Goal: Ask a question: Seek information or help from site administrators or community

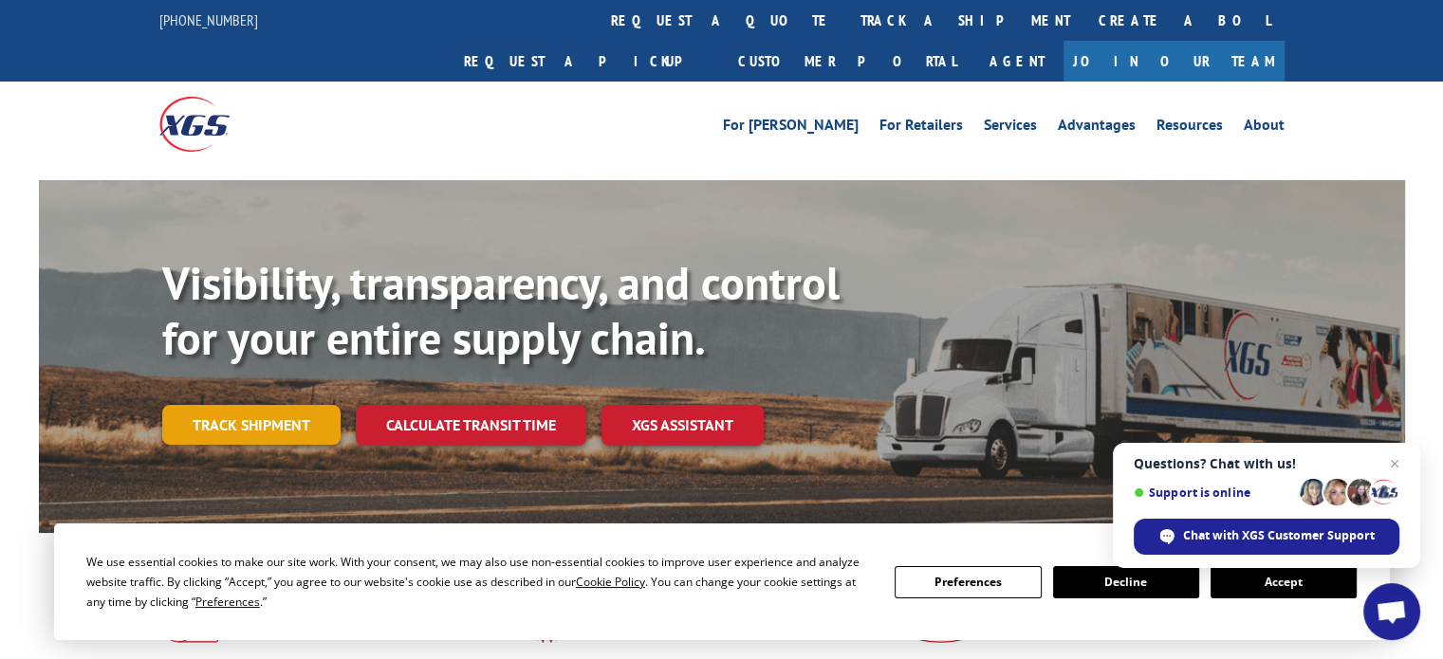
click at [221, 405] on link "Track shipment" at bounding box center [251, 425] width 178 height 40
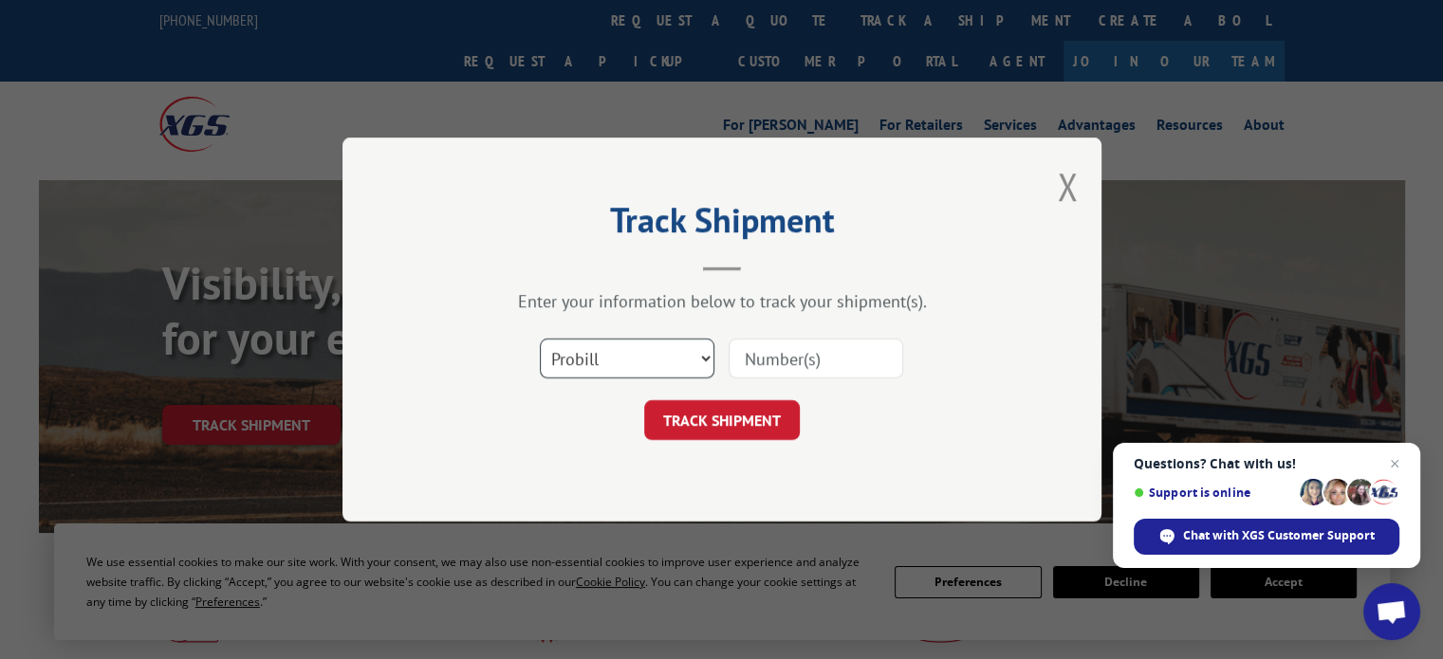
click at [710, 356] on select "Select category... Probill BOL PO" at bounding box center [627, 359] width 175 height 40
click at [540, 339] on select "Select category... Probill BOL PO" at bounding box center [627, 359] width 175 height 40
click at [763, 352] on input at bounding box center [816, 359] width 175 height 40
click at [644, 400] on button "TRACK SHIPMENT" at bounding box center [722, 420] width 156 height 40
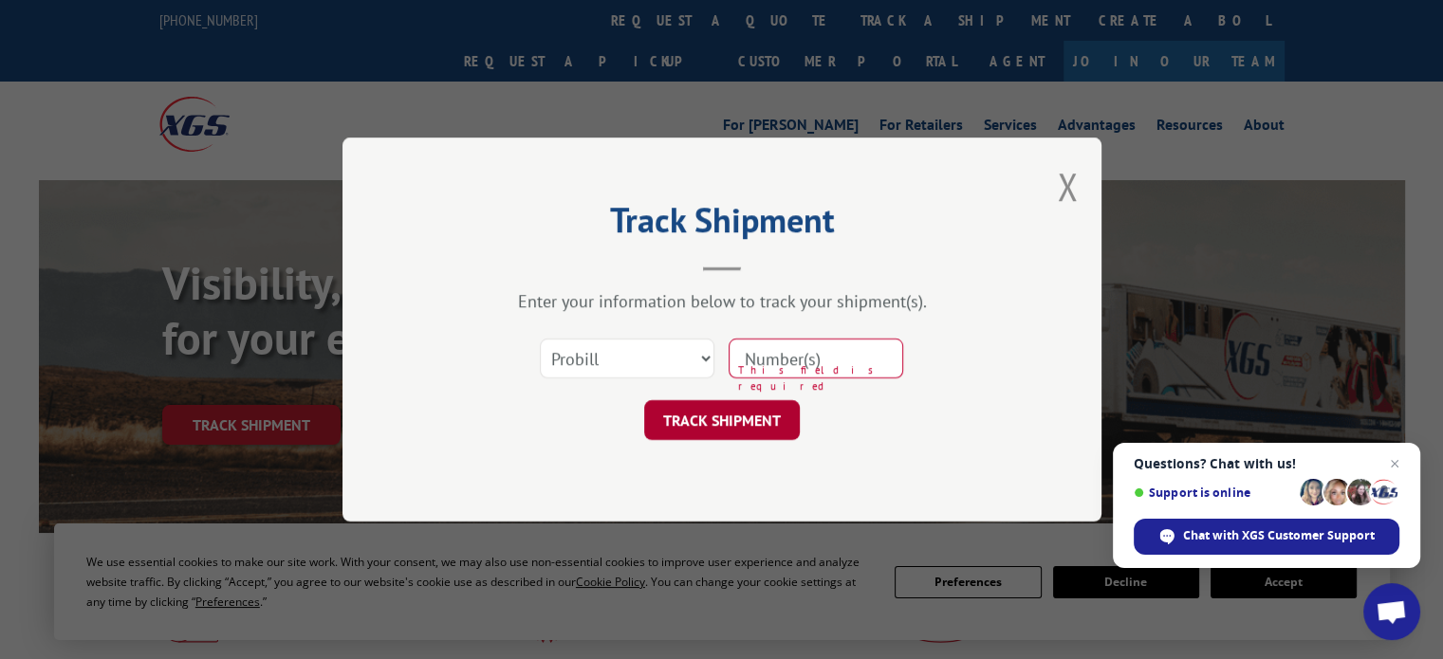
click at [738, 428] on button "TRACK SHIPMENT" at bounding box center [722, 420] width 156 height 40
click at [702, 361] on select "Select category... Probill BOL PO" at bounding box center [627, 359] width 175 height 40
select select "po"
click at [540, 339] on select "Select category... Probill BOL PO" at bounding box center [627, 359] width 175 height 40
click at [807, 364] on input at bounding box center [816, 359] width 175 height 40
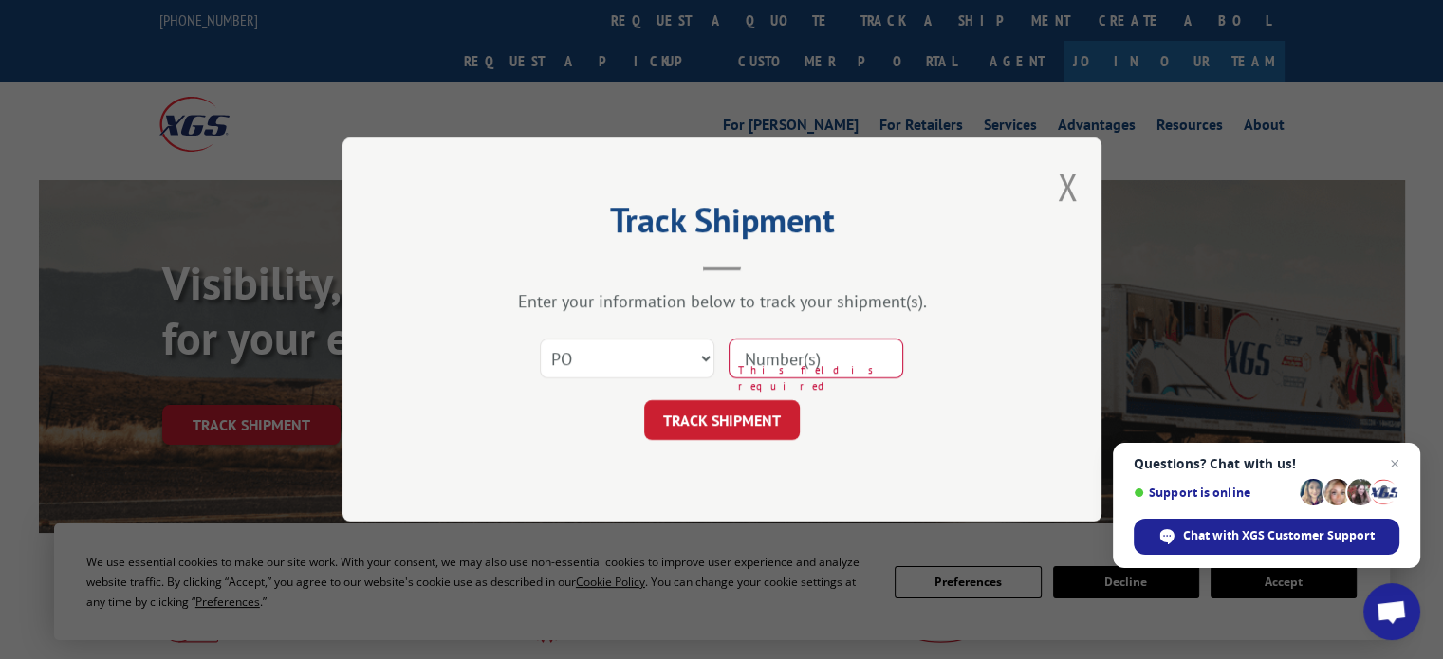
click at [644, 400] on button "TRACK SHIPMENT" at bounding box center [722, 420] width 156 height 40
click at [807, 364] on input at bounding box center [816, 359] width 175 height 40
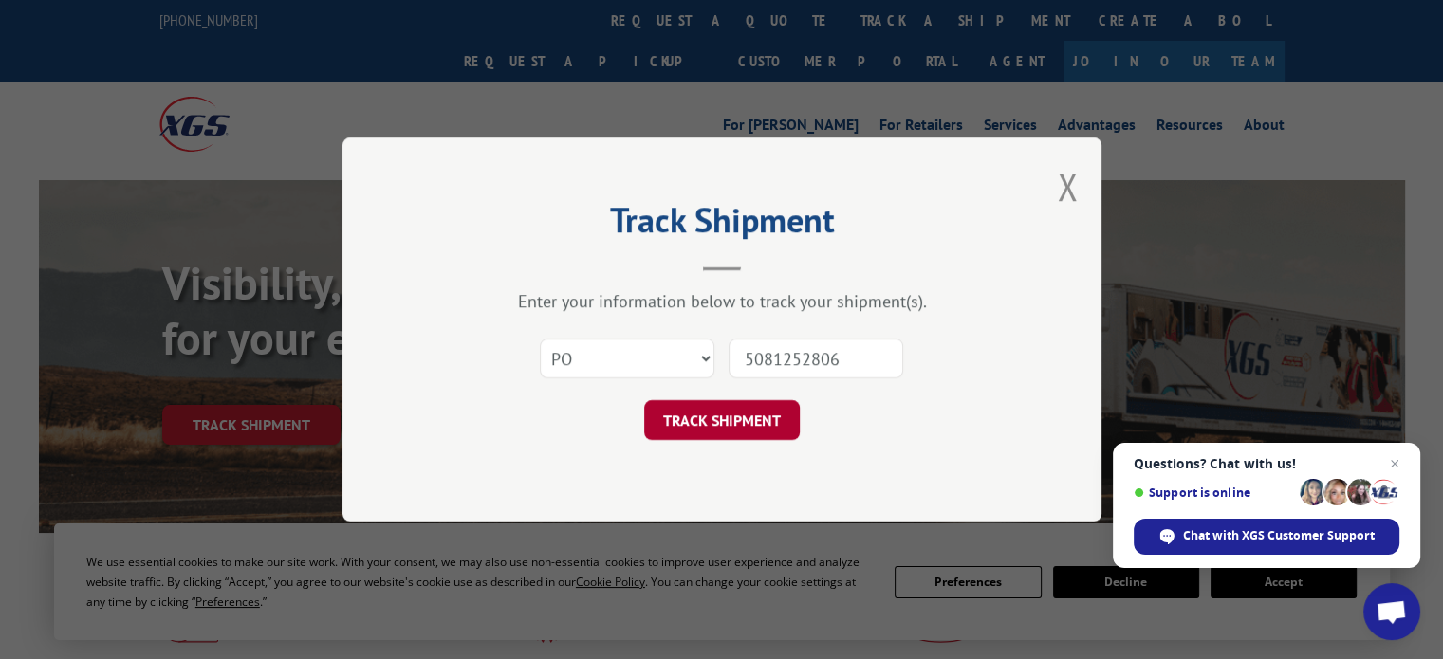
type input "5081252806"
click at [721, 415] on button "TRACK SHIPMENT" at bounding box center [722, 420] width 156 height 40
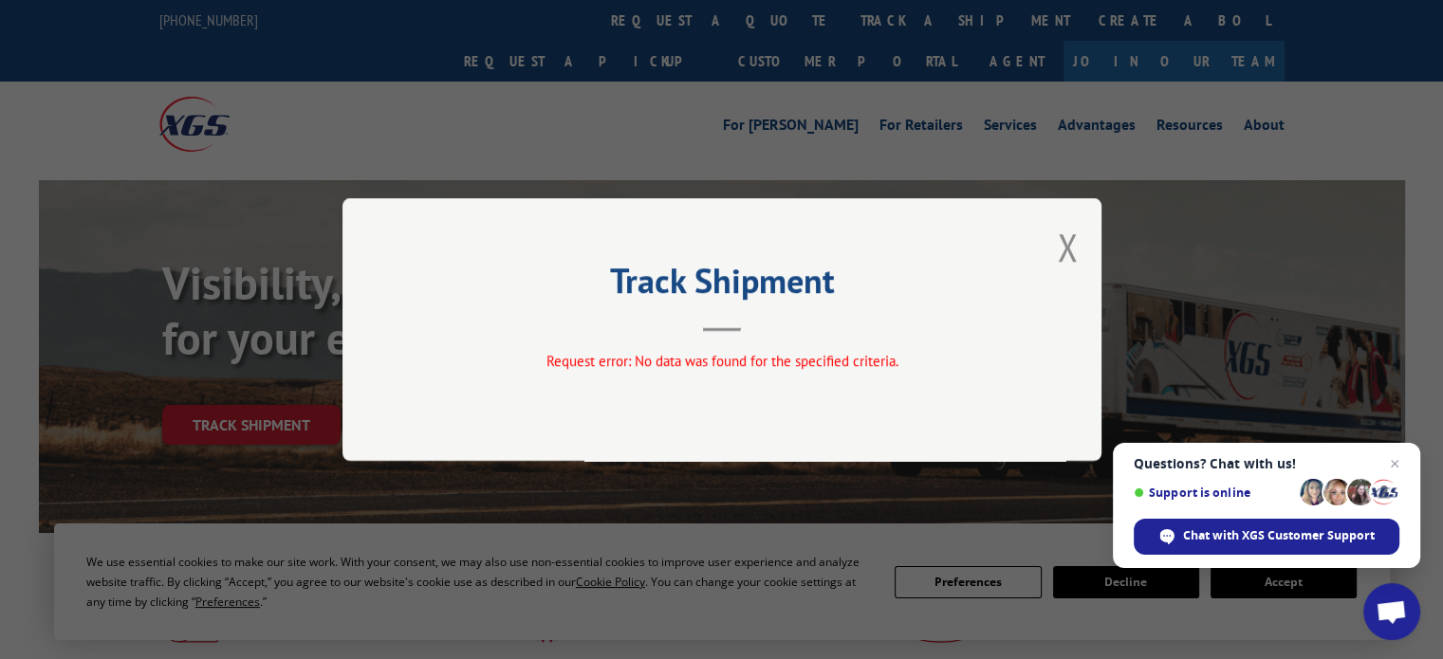
click at [1066, 248] on button "Close modal" at bounding box center [1067, 247] width 21 height 50
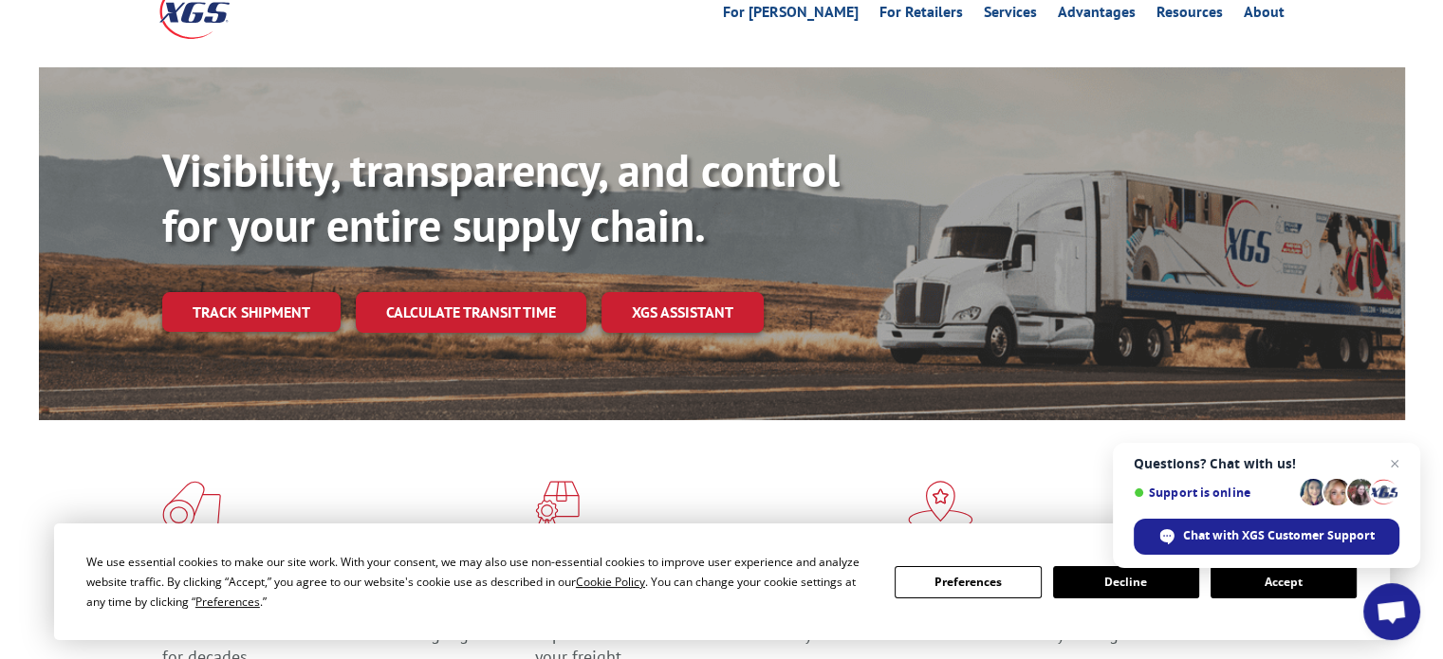
scroll to position [95, 0]
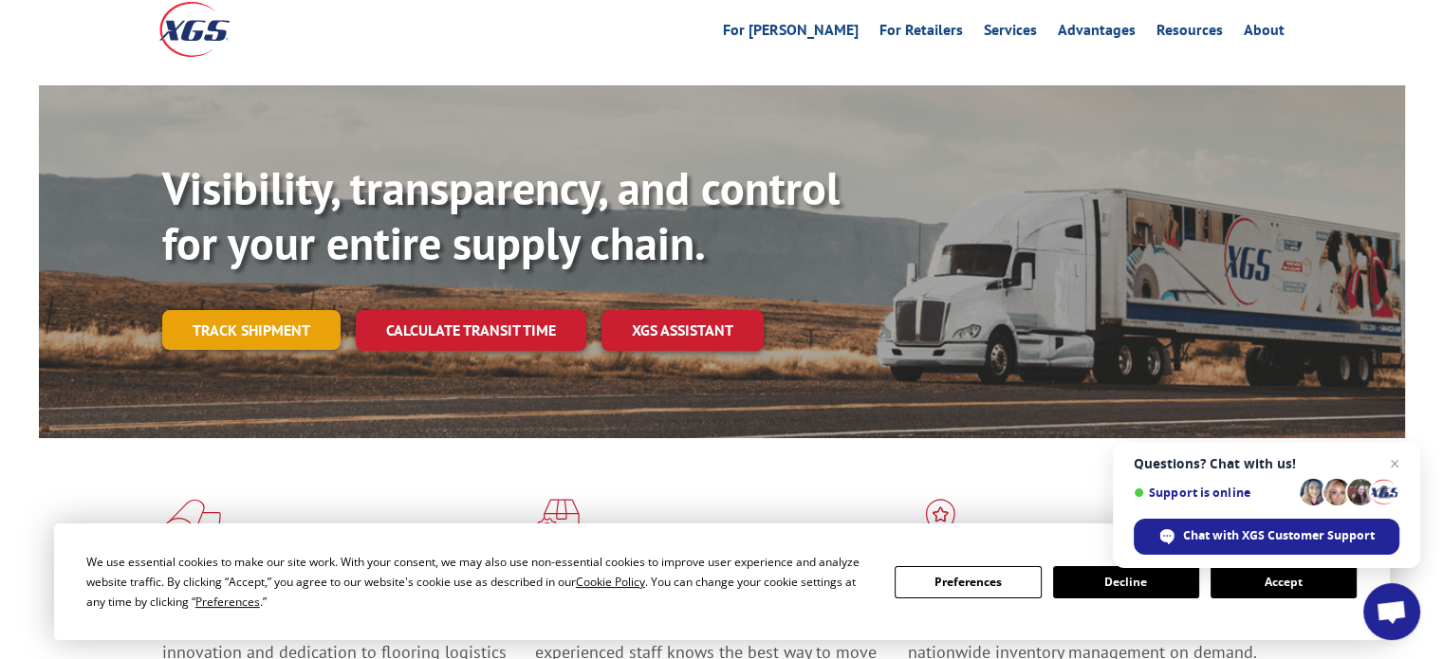
click at [212, 310] on link "Track shipment" at bounding box center [251, 330] width 178 height 40
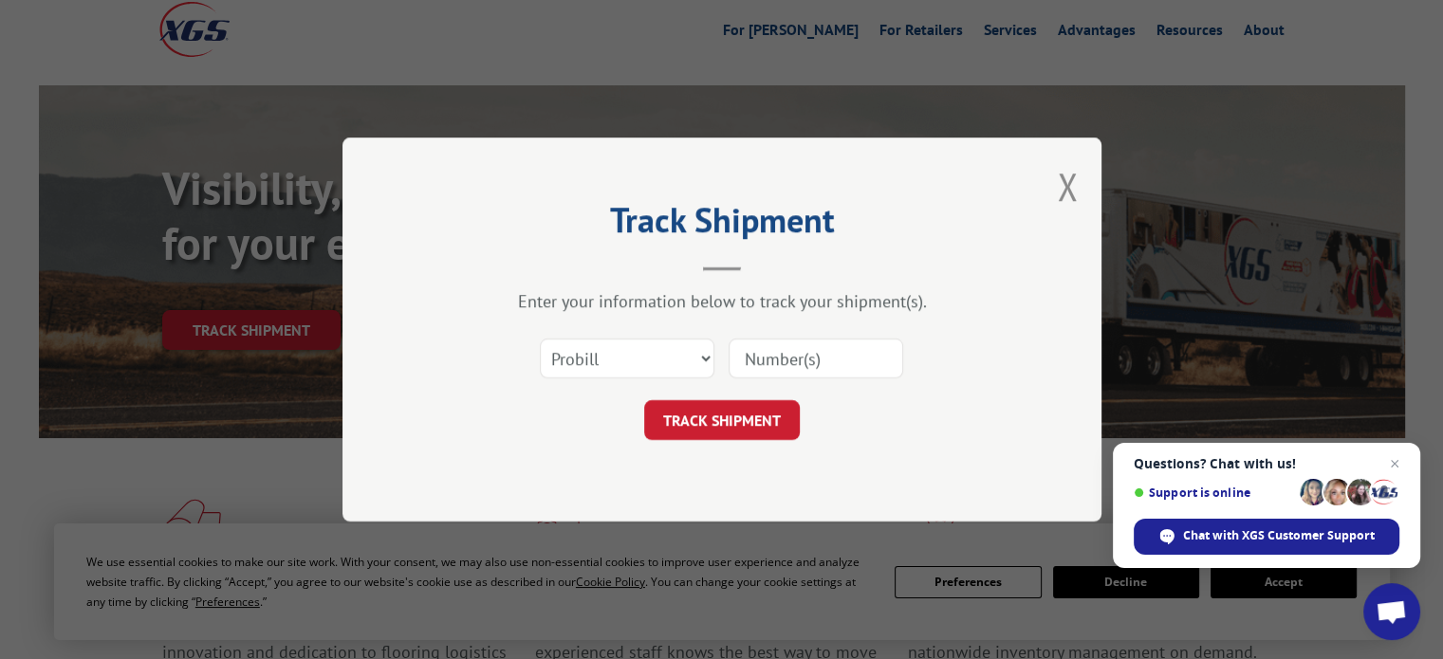
click at [760, 360] on input at bounding box center [816, 359] width 175 height 40
type input "5081252806"
click at [710, 419] on button "TRACK SHIPMENT" at bounding box center [722, 420] width 156 height 40
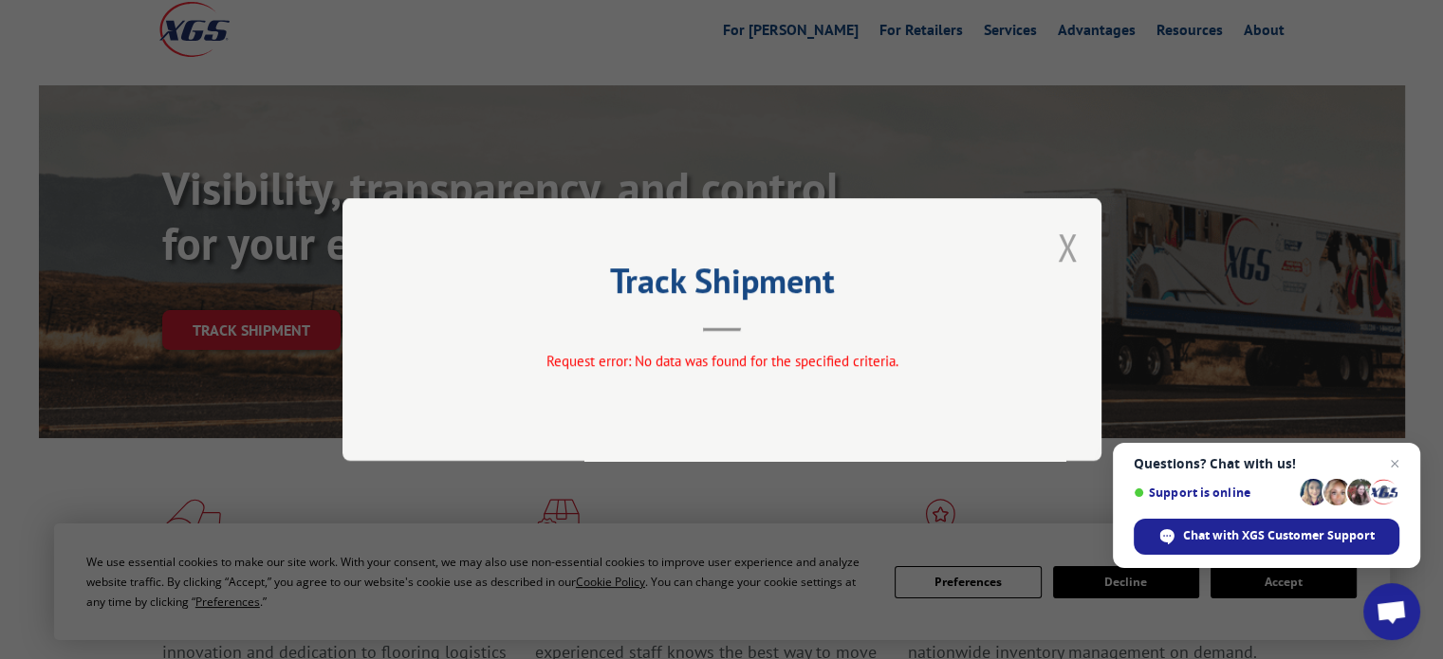
click at [1062, 251] on button "Close modal" at bounding box center [1067, 247] width 21 height 50
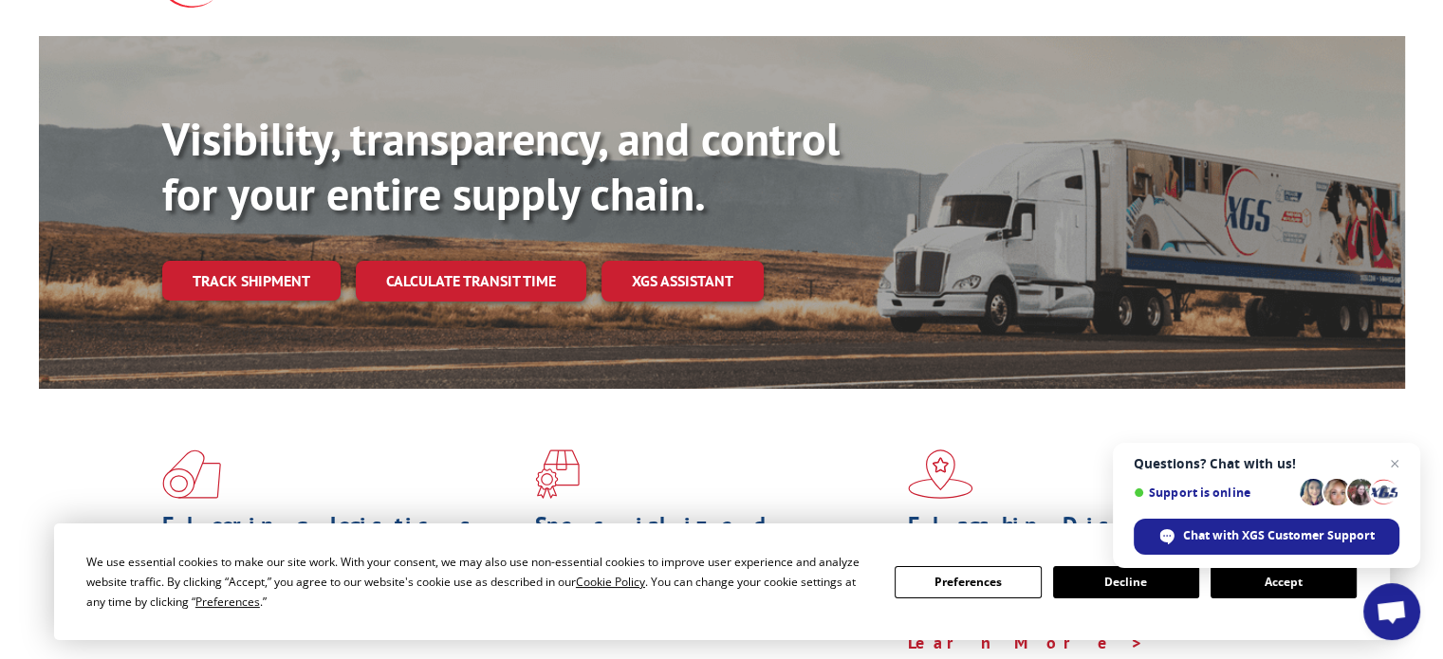
scroll to position [190, 0]
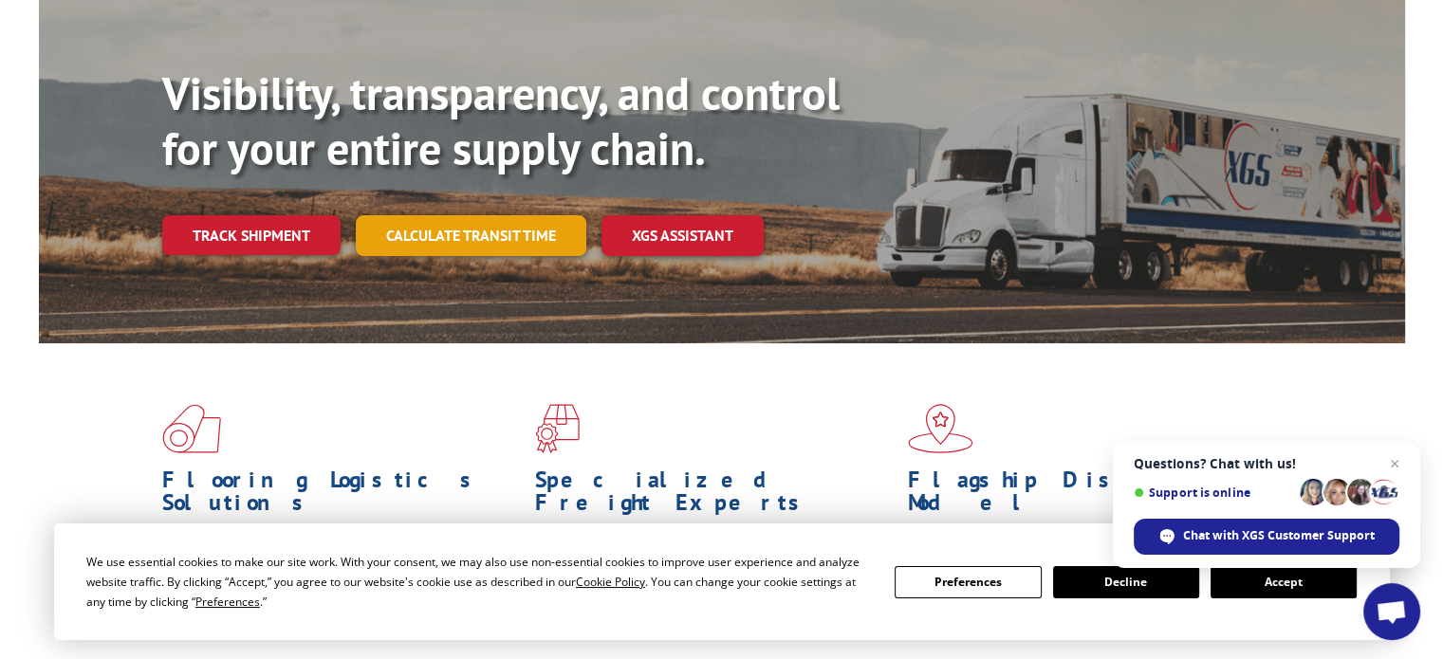
click at [476, 215] on link "Calculate transit time" at bounding box center [471, 235] width 231 height 41
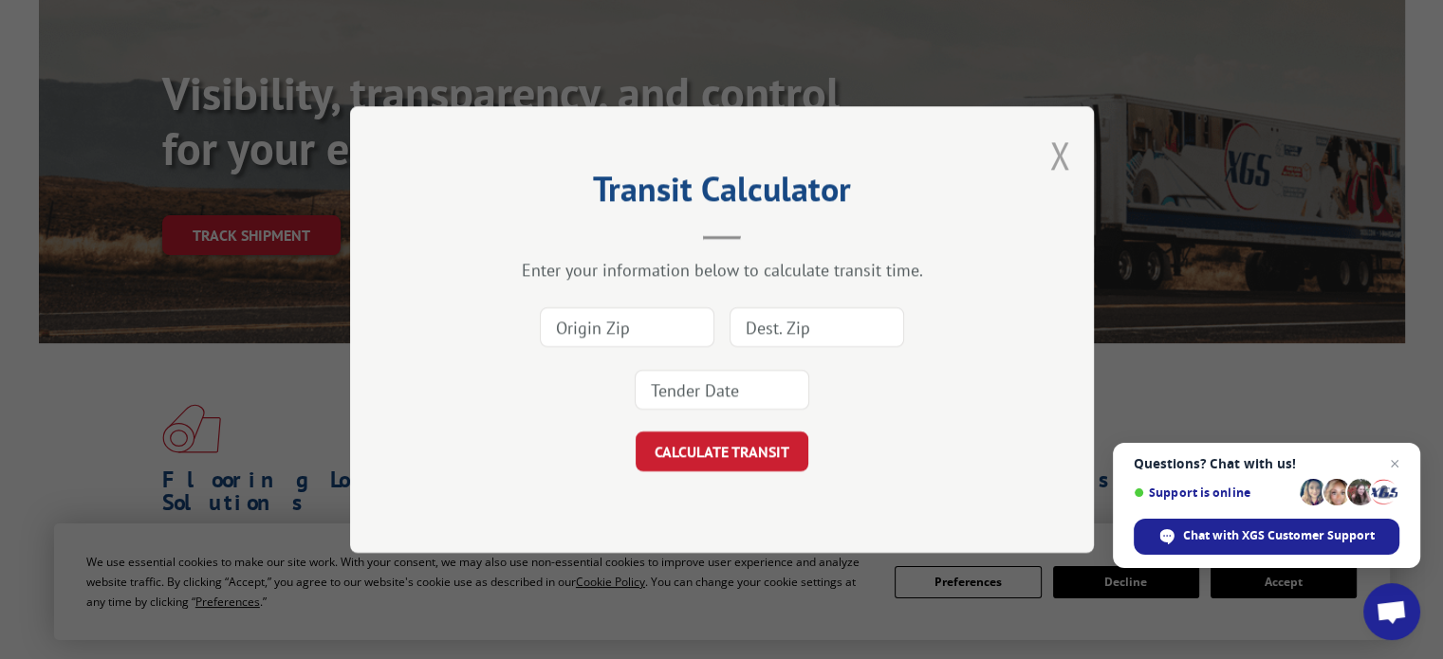
click at [1050, 158] on button "Close modal" at bounding box center [1059, 155] width 21 height 50
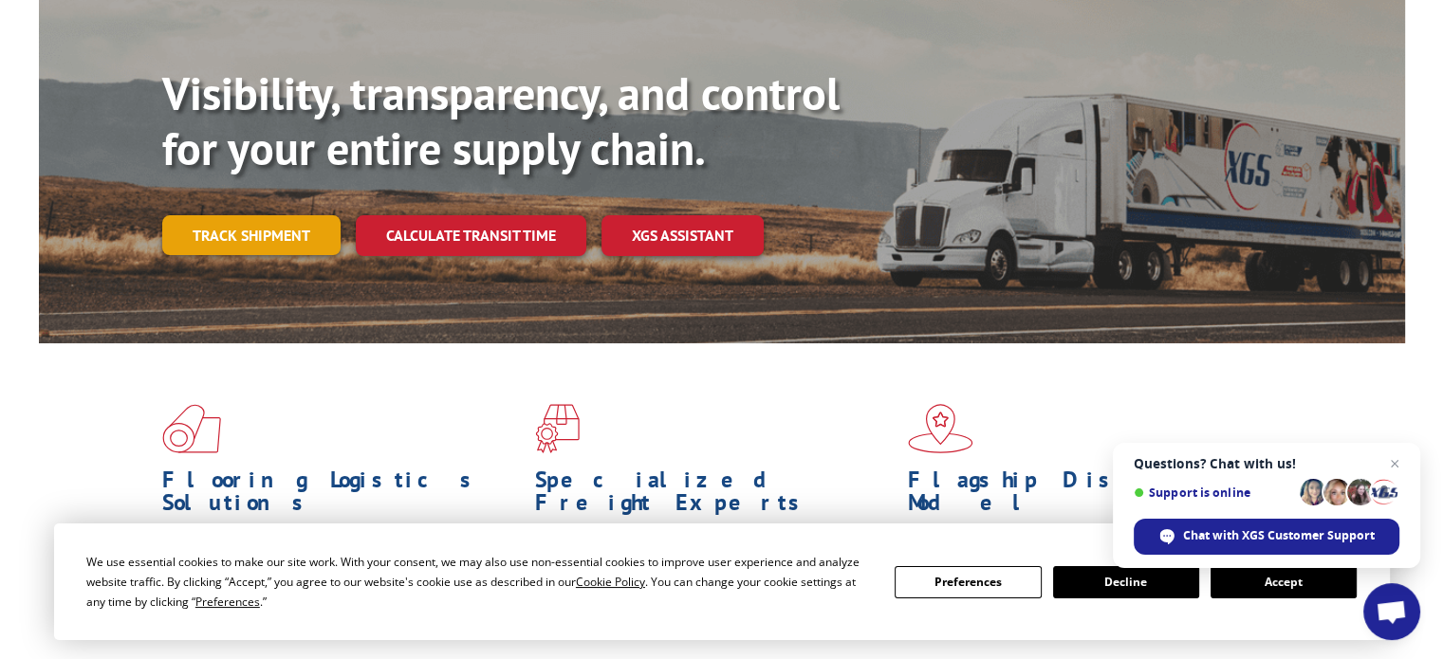
click at [248, 215] on link "Track shipment" at bounding box center [251, 235] width 178 height 40
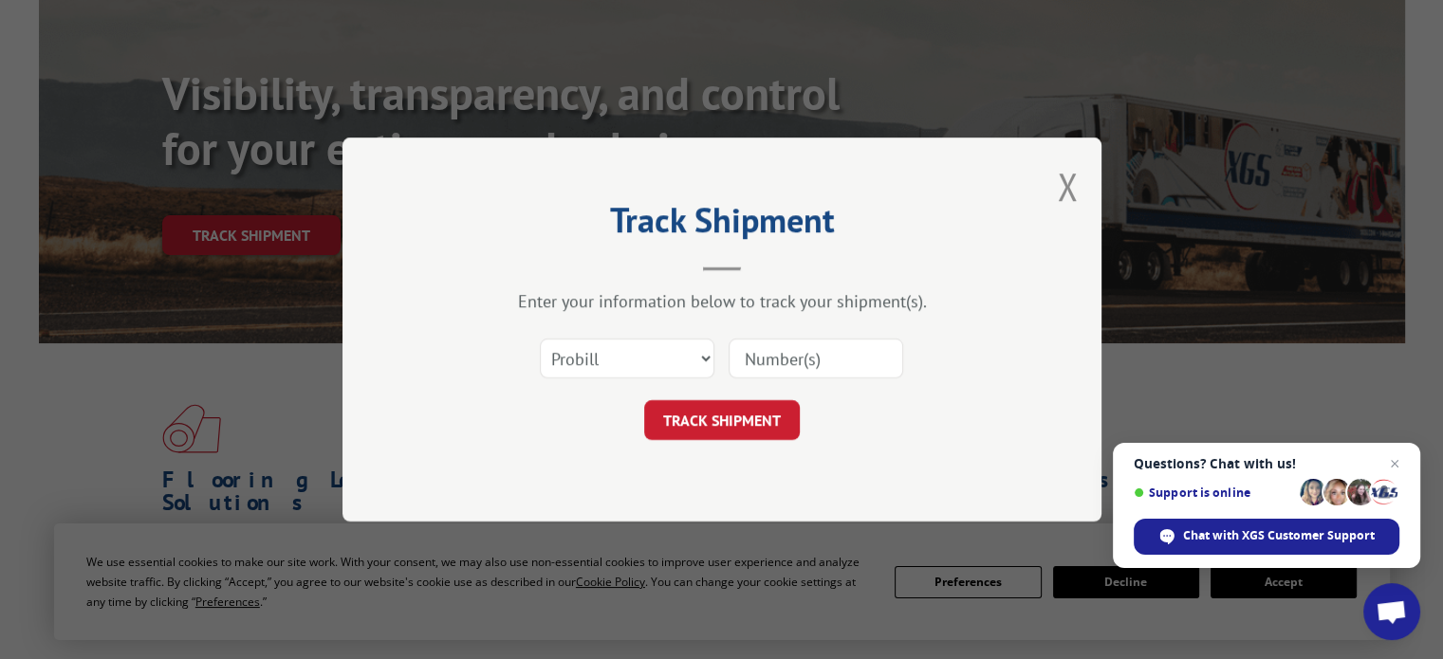
click at [814, 356] on input at bounding box center [816, 359] width 175 height 40
type input "9637482"
click button "TRACK SHIPMENT" at bounding box center [722, 420] width 156 height 40
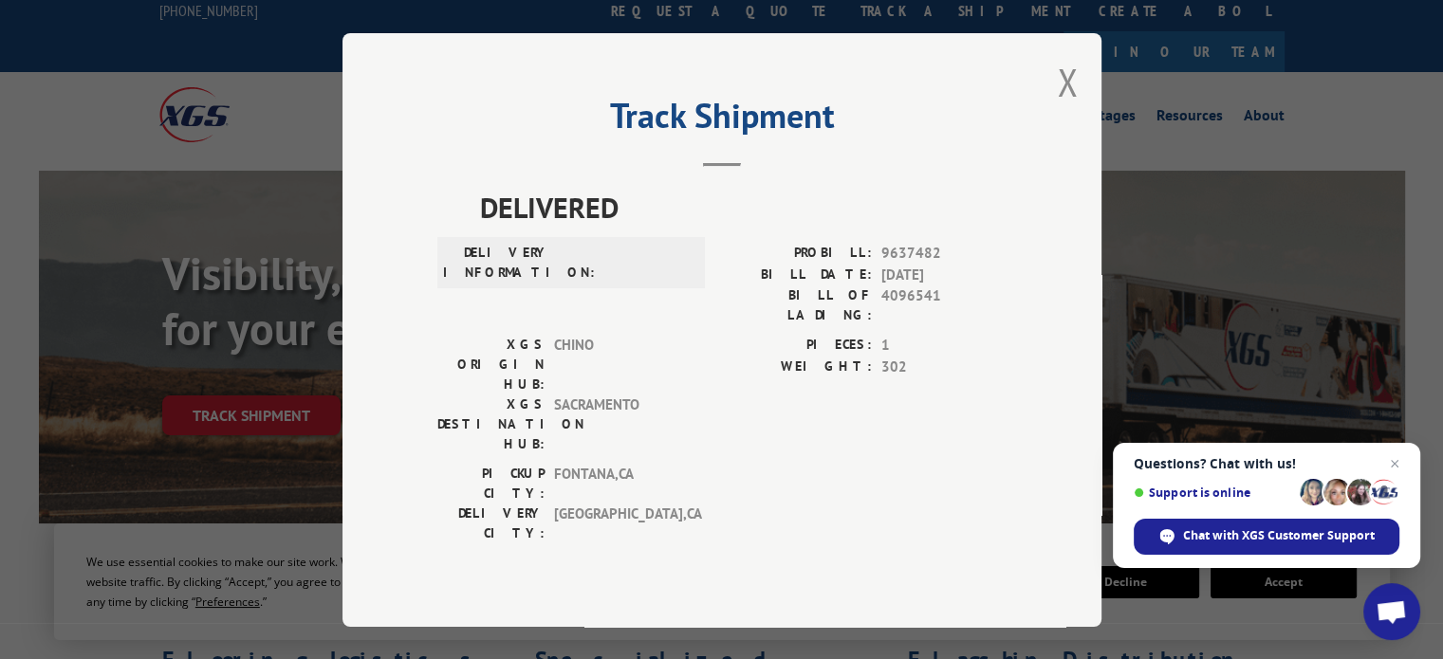
scroll to position [0, 0]
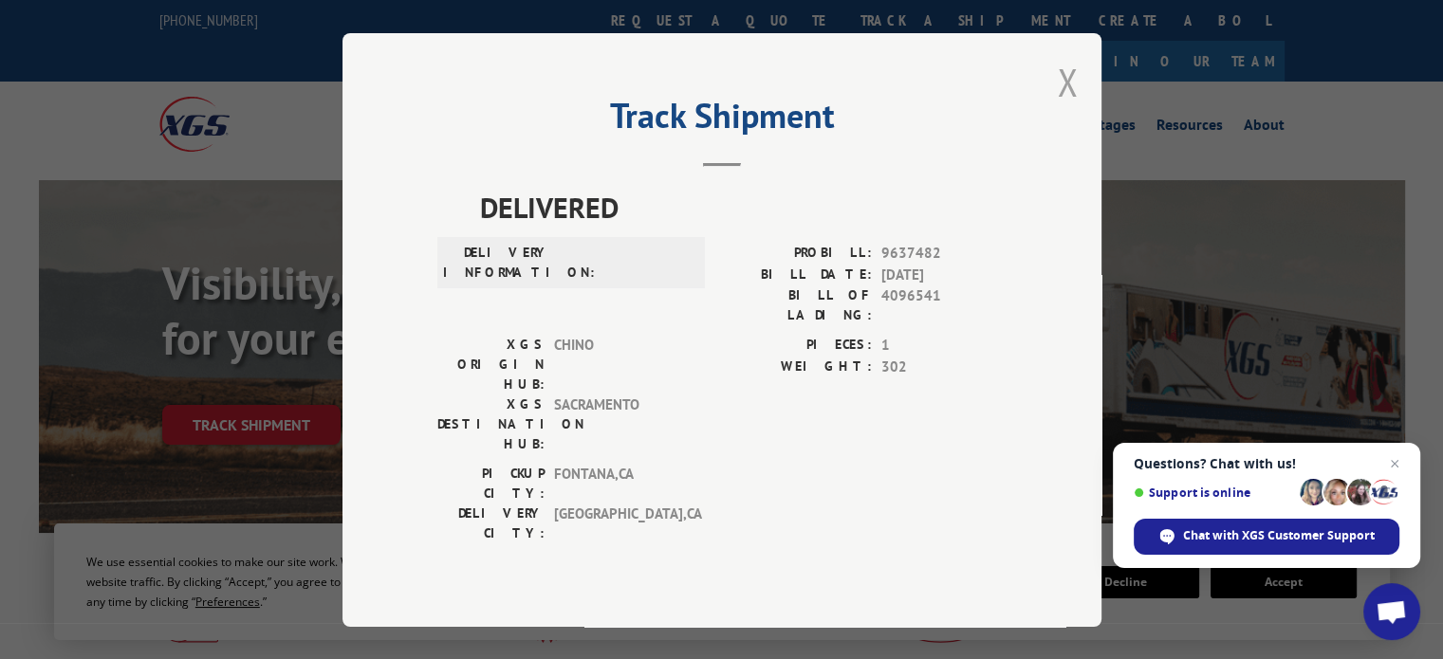
click at [1064, 102] on button "Close modal" at bounding box center [1067, 82] width 21 height 50
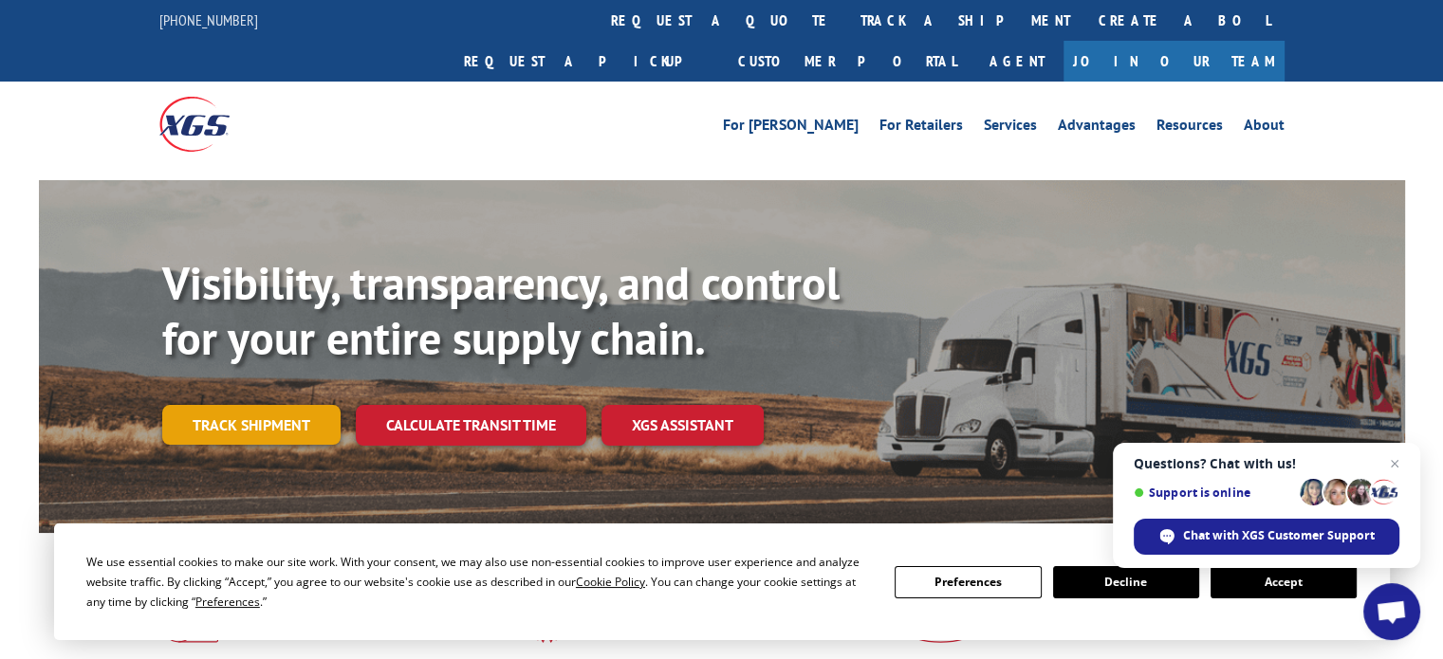
click at [252, 405] on link "Track shipment" at bounding box center [251, 425] width 178 height 40
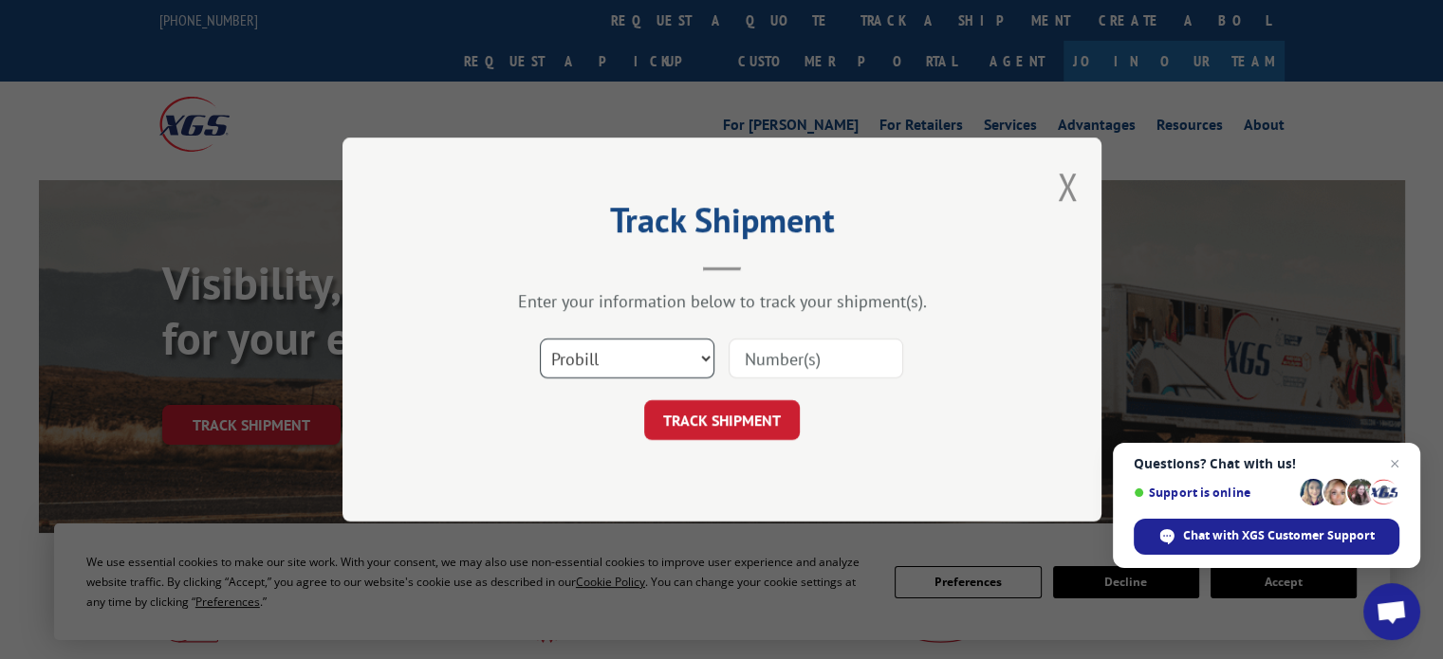
click at [707, 358] on select "Select category... Probill BOL PO" at bounding box center [627, 359] width 175 height 40
select select "po"
click at [540, 339] on select "Select category... Probill BOL PO" at bounding box center [627, 359] width 175 height 40
click at [823, 365] on input at bounding box center [816, 359] width 175 height 40
type input "5"
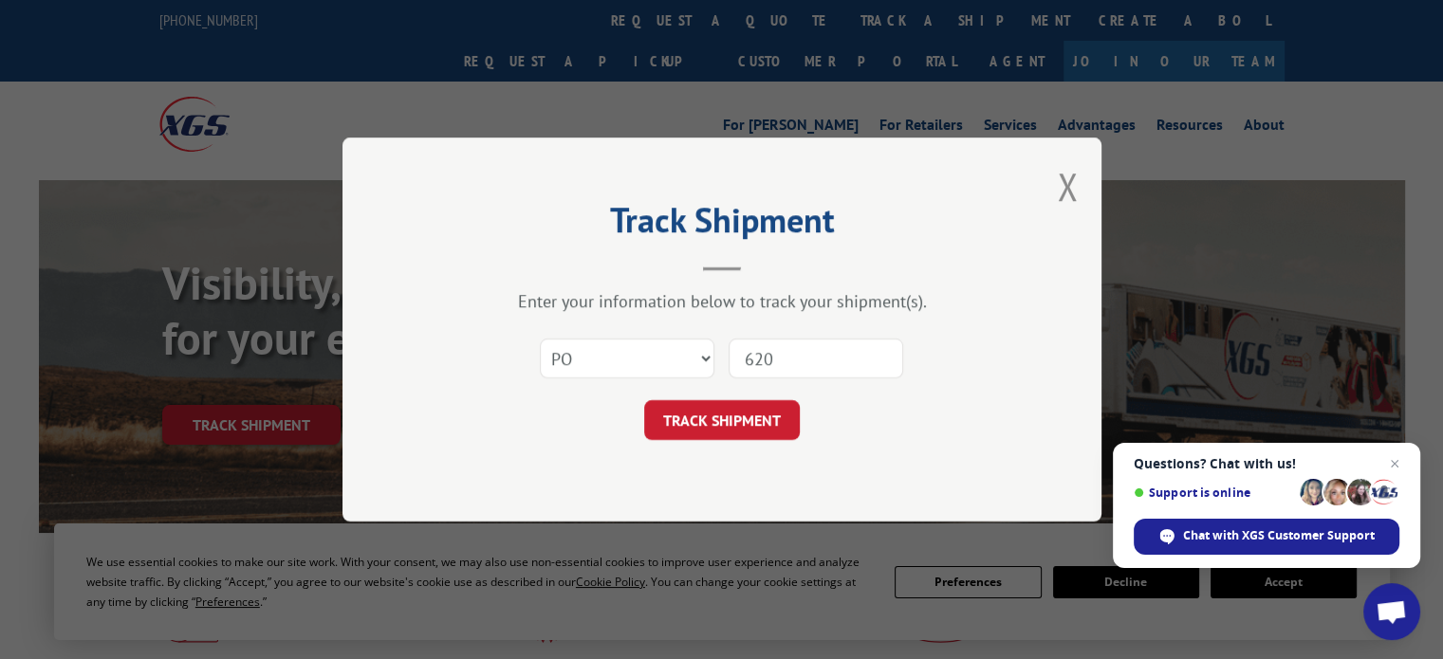
type input "6200"
click button "TRACK SHIPMENT" at bounding box center [722, 420] width 156 height 40
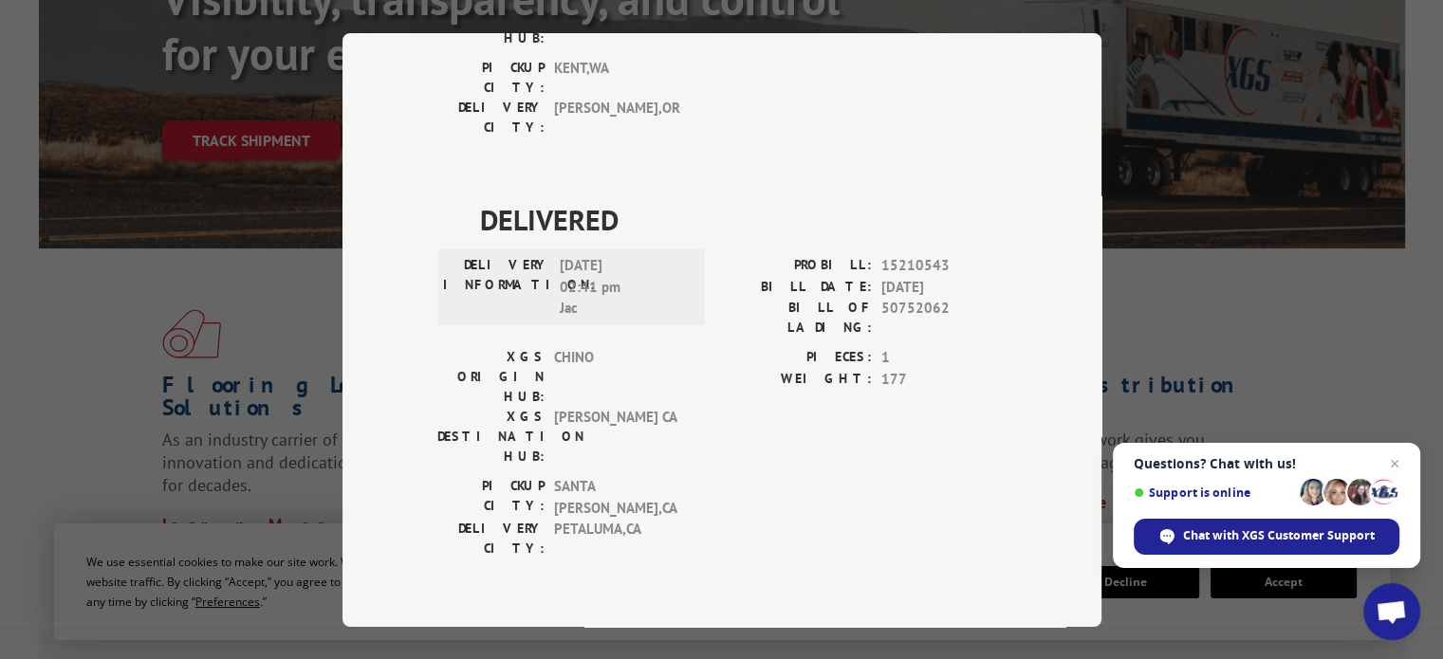
scroll to position [4314, 0]
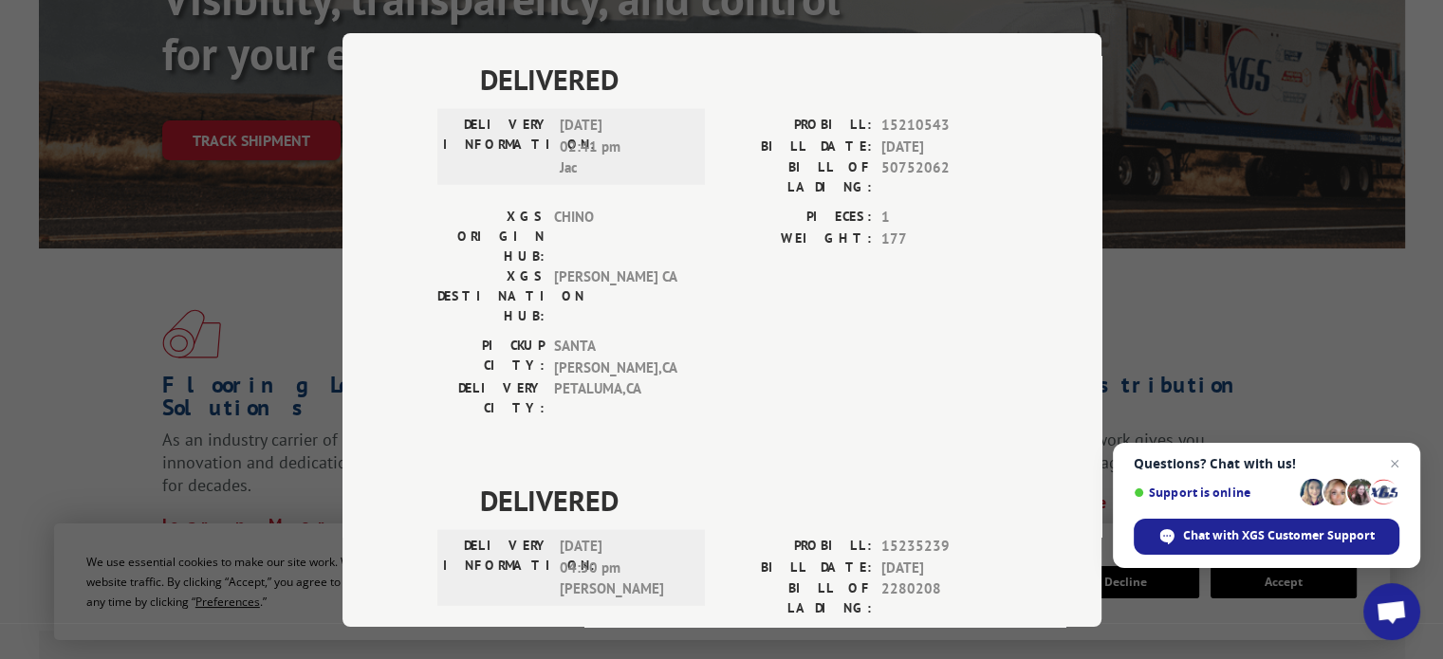
click at [1247, 302] on div "Track Shipment DELIVERED DELIVERY INFORMATION: [DATE] 02:56 pm [PERSON_NAME]: 1…" at bounding box center [721, 329] width 1443 height 659
click at [1283, 537] on span "Chat with XGS Customer Support" at bounding box center [1279, 535] width 192 height 17
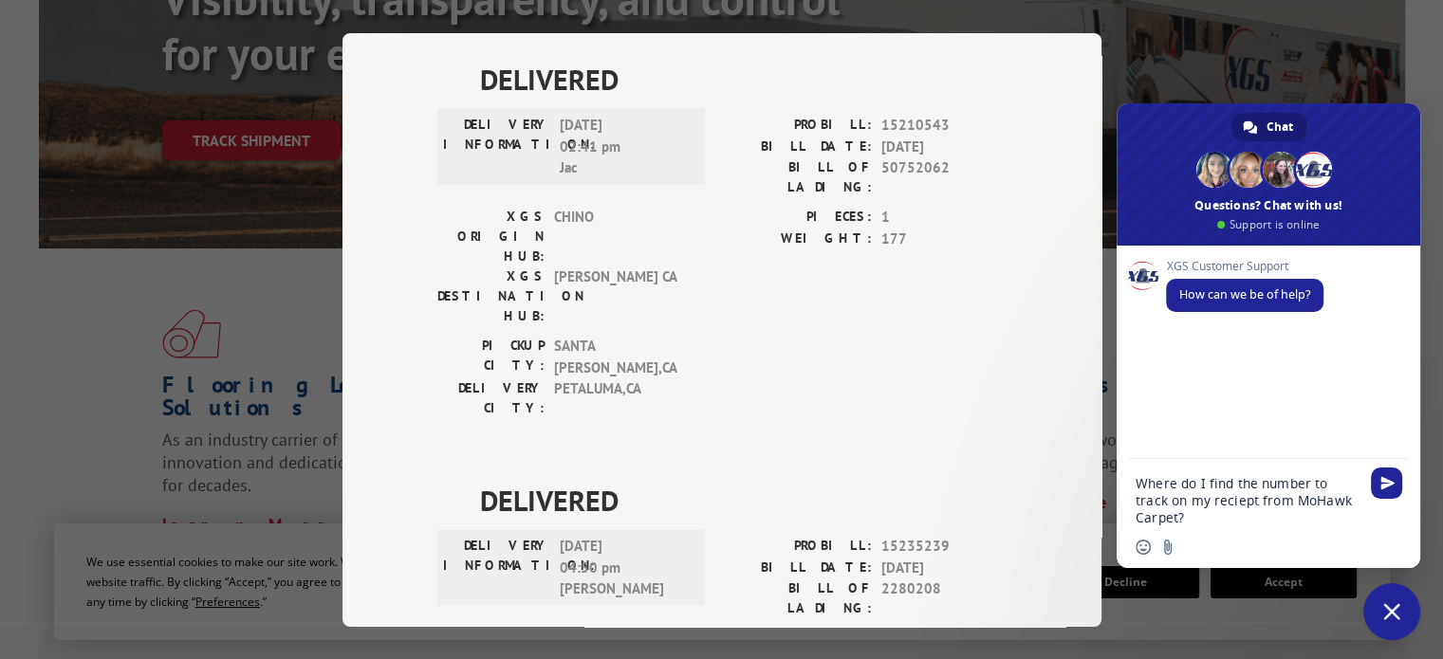
click at [1193, 505] on textarea "Where do I find the number to track on my reciept from MoHawk Carpet?" at bounding box center [1247, 500] width 224 height 51
type textarea "Where do I find the number to track on my receipt from MoHawk Carpet?"
click at [1383, 479] on span "Send" at bounding box center [1387, 483] width 14 height 14
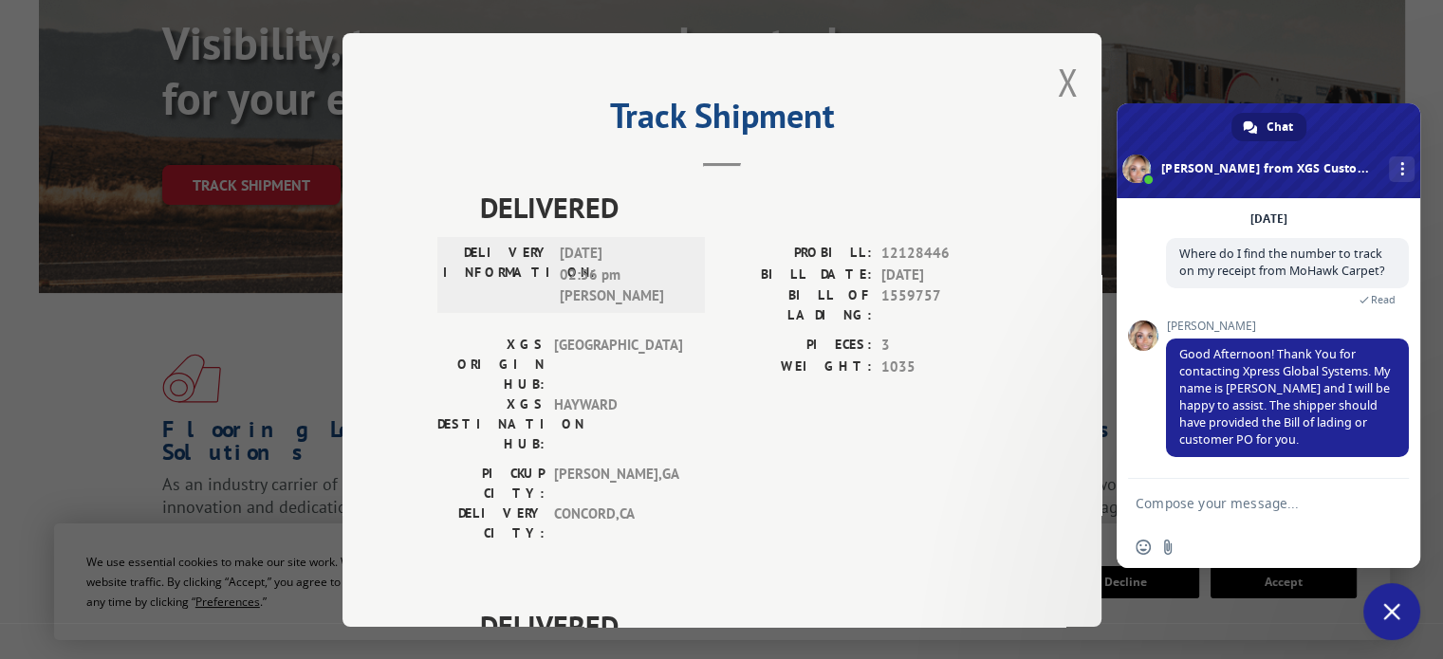
scroll to position [0, 0]
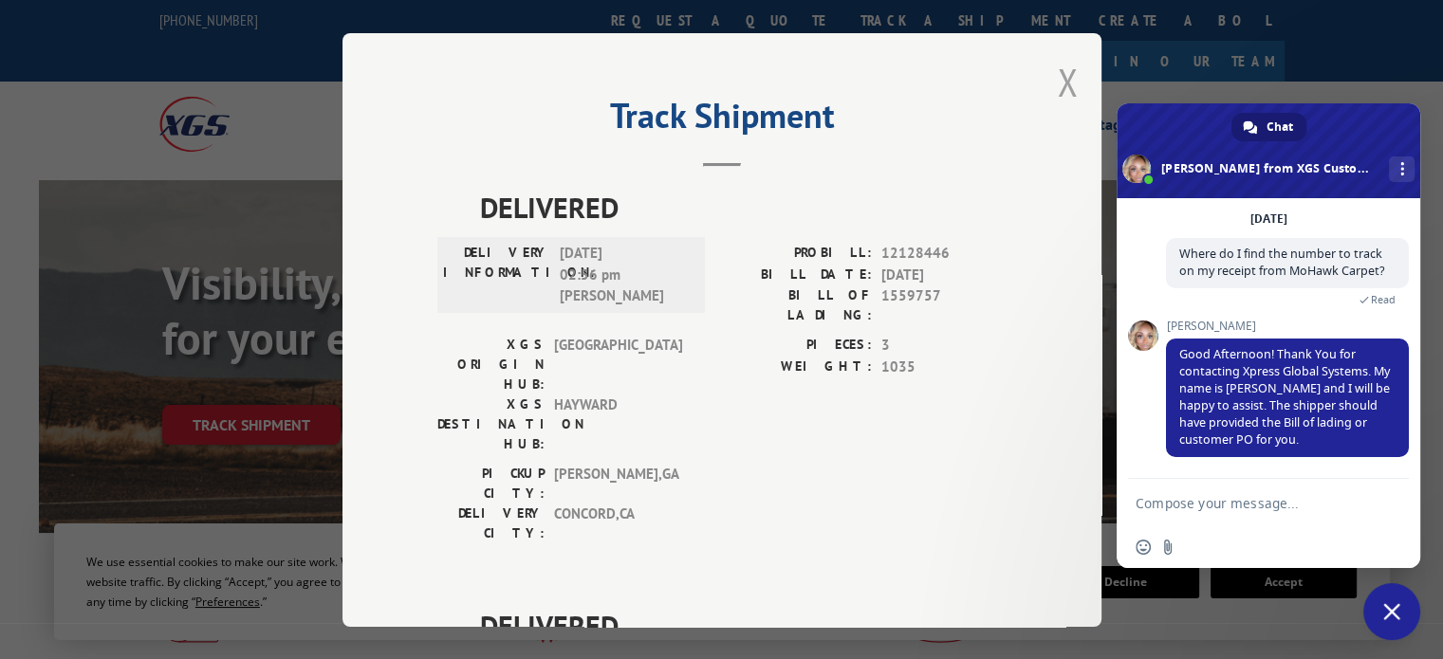
click at [1057, 83] on button "Close modal" at bounding box center [1067, 82] width 21 height 50
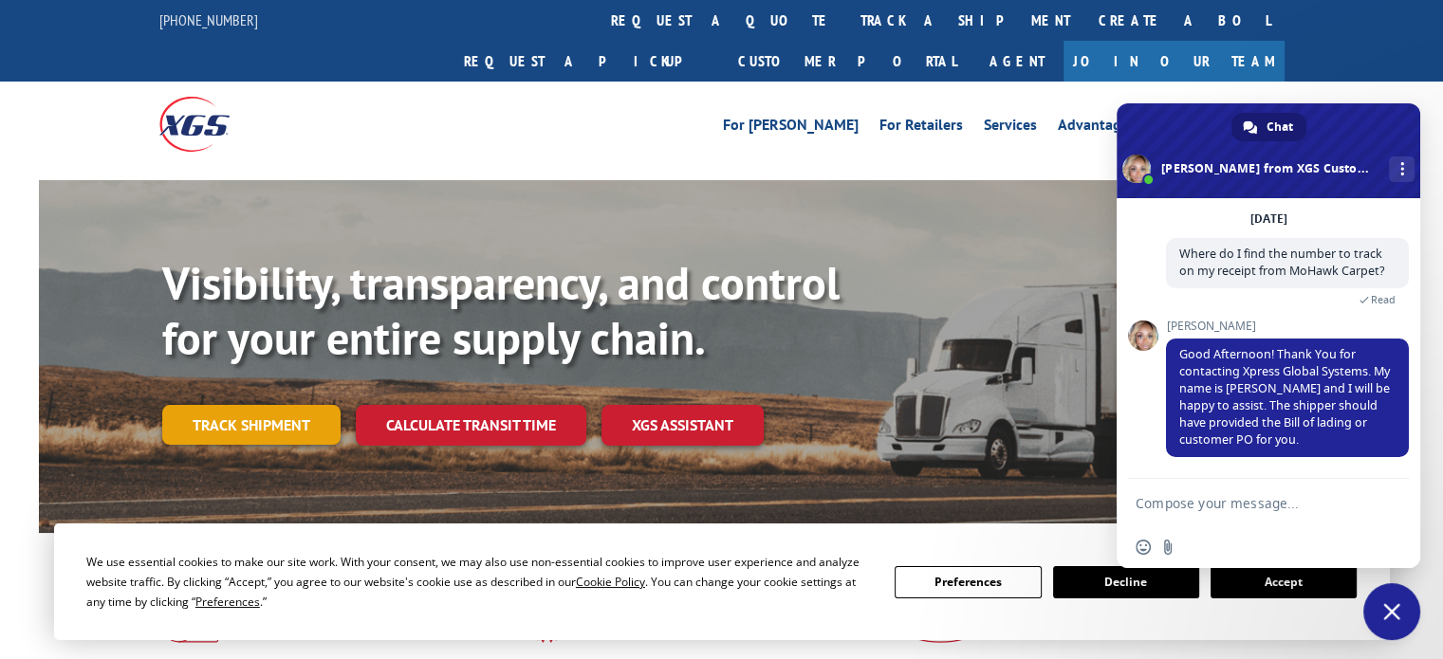
click at [296, 405] on link "Track shipment" at bounding box center [251, 425] width 178 height 40
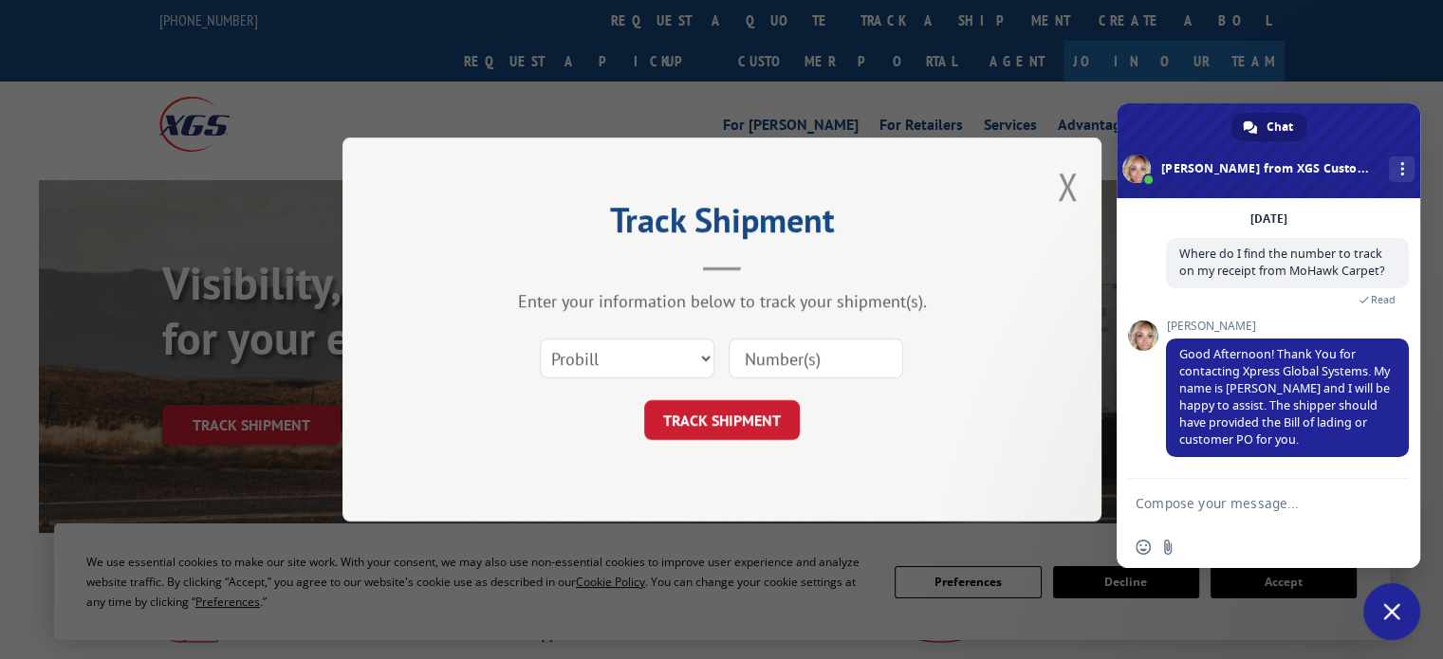
click at [817, 357] on input at bounding box center [816, 359] width 175 height 40
paste input "5081252806"
type input "5081252806"
click at [717, 432] on button "TRACK SHIPMENT" at bounding box center [722, 420] width 156 height 40
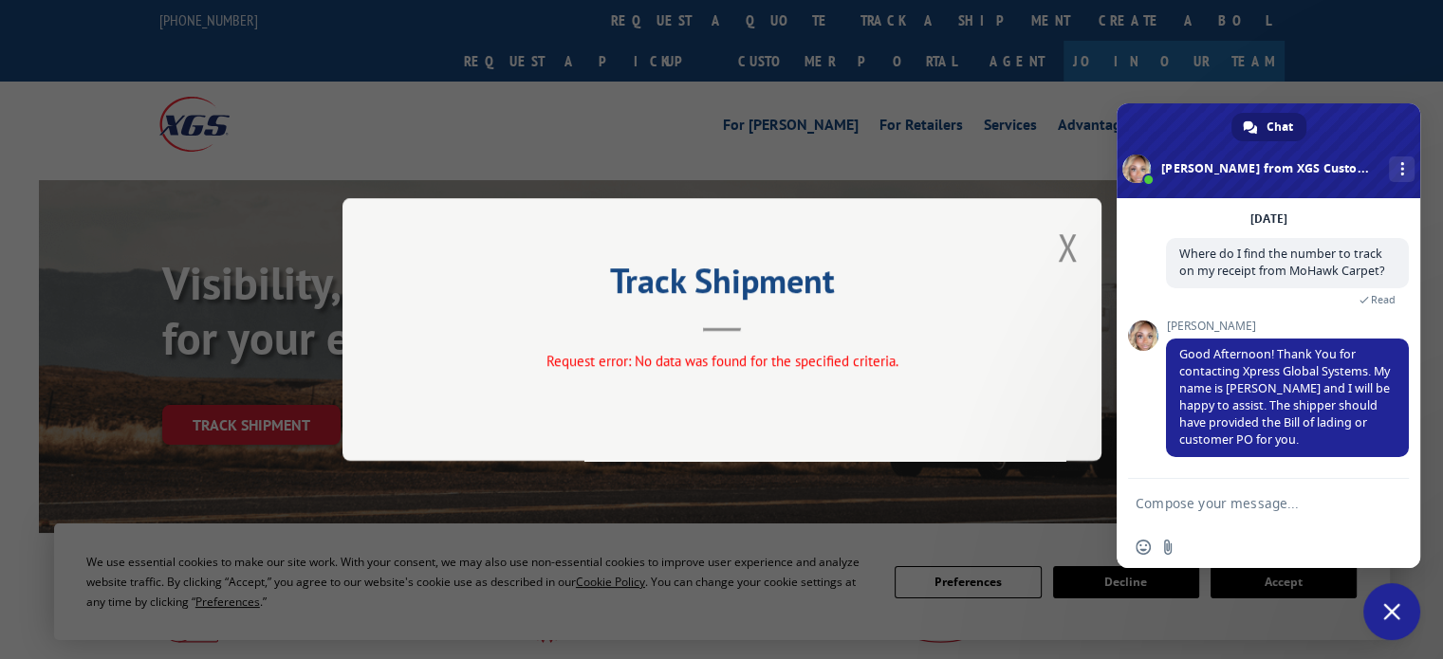
click at [1195, 502] on textarea "Compose your message..." at bounding box center [1247, 503] width 224 height 17
paste textarea "5081252806"
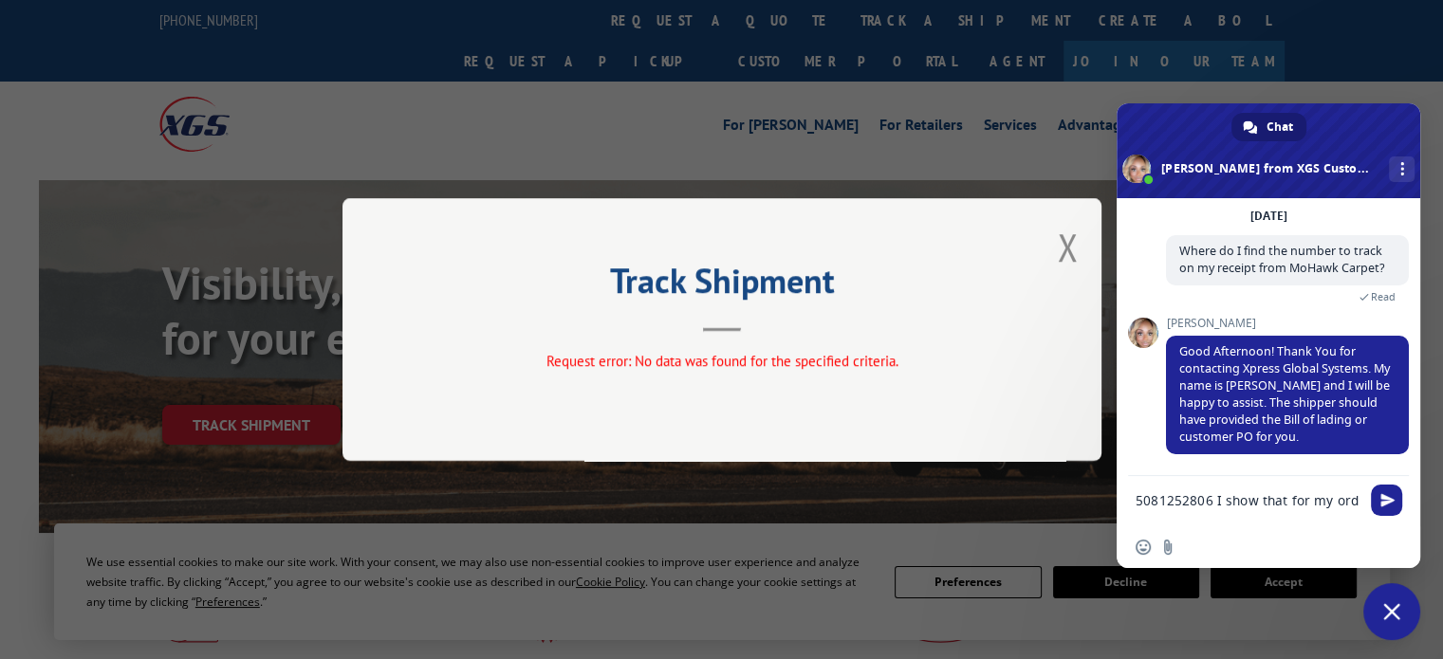
scroll to position [102, 0]
type textarea "5081252806 I show that for my order number."
click at [1066, 248] on button "Close modal" at bounding box center [1067, 247] width 21 height 50
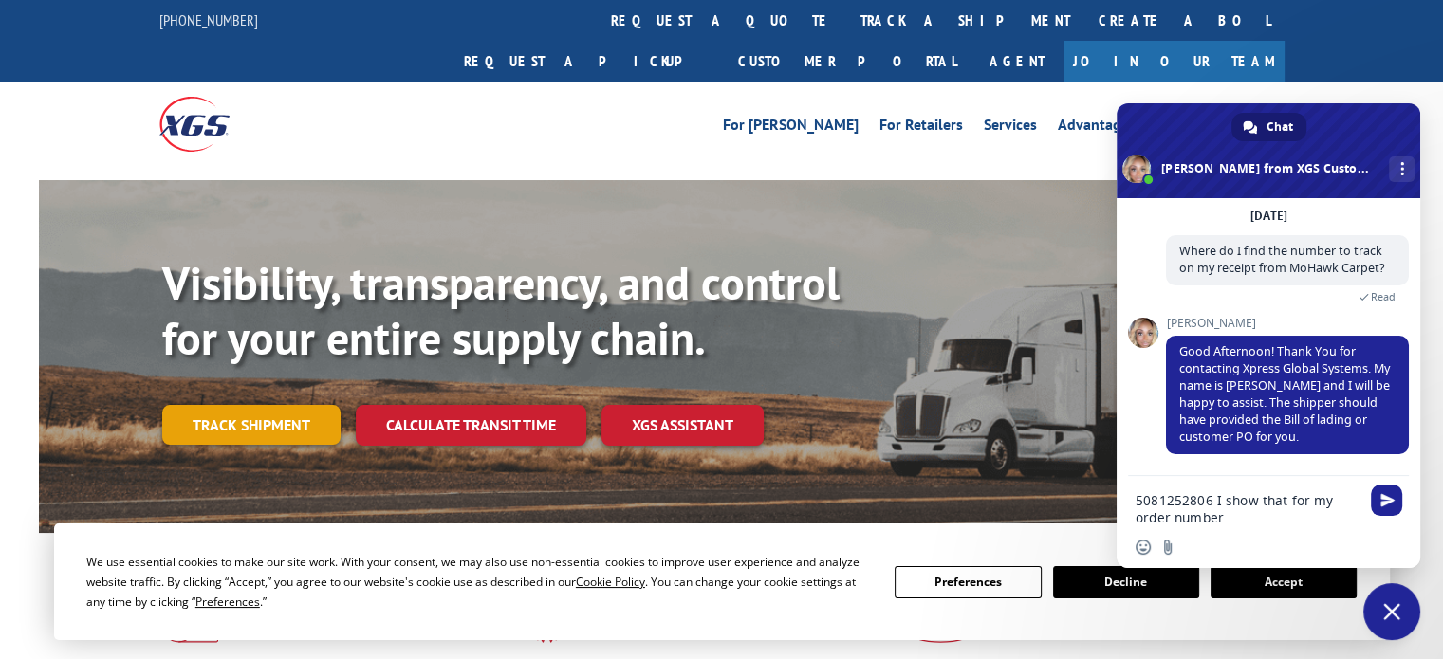
click at [205, 405] on link "Track shipment" at bounding box center [251, 425] width 178 height 40
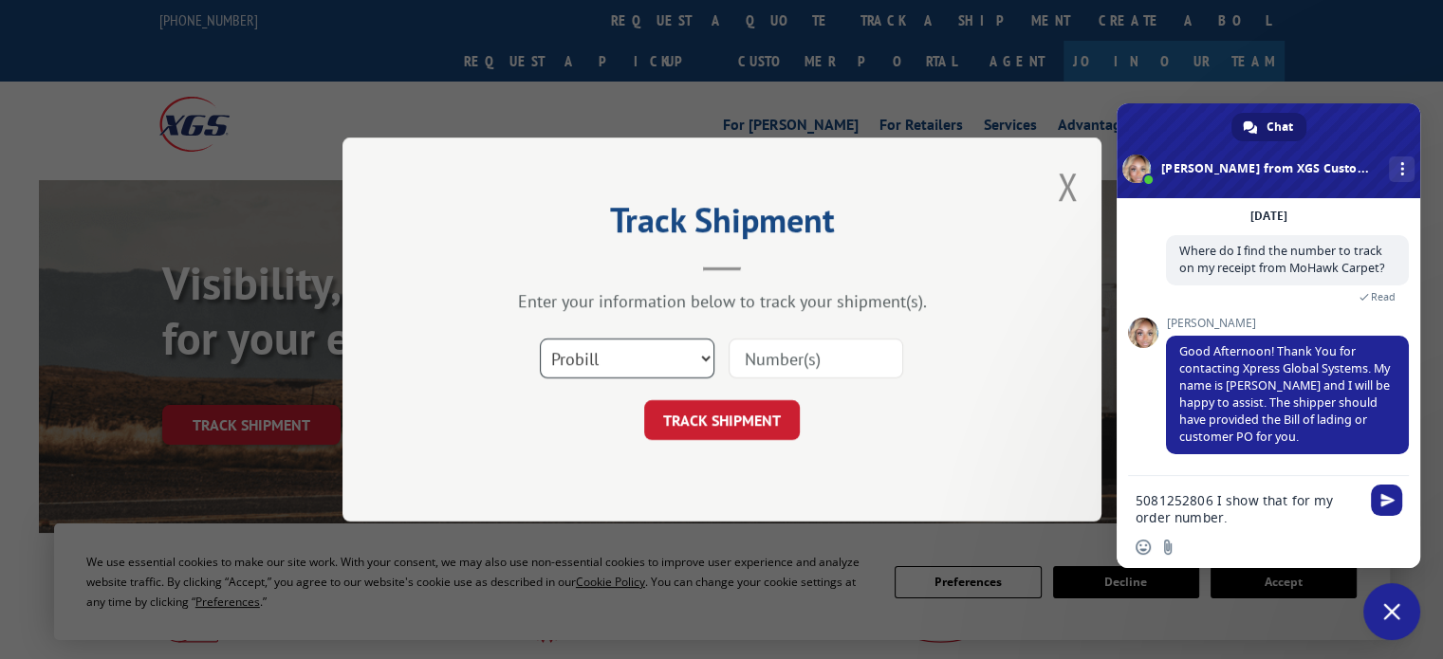
click at [705, 358] on select "Select category... Probill BOL PO" at bounding box center [627, 359] width 175 height 40
select select "bol"
click at [540, 339] on select "Select category... Probill BOL PO" at bounding box center [627, 359] width 175 height 40
click at [787, 356] on input at bounding box center [816, 359] width 175 height 40
paste input "5081252806"
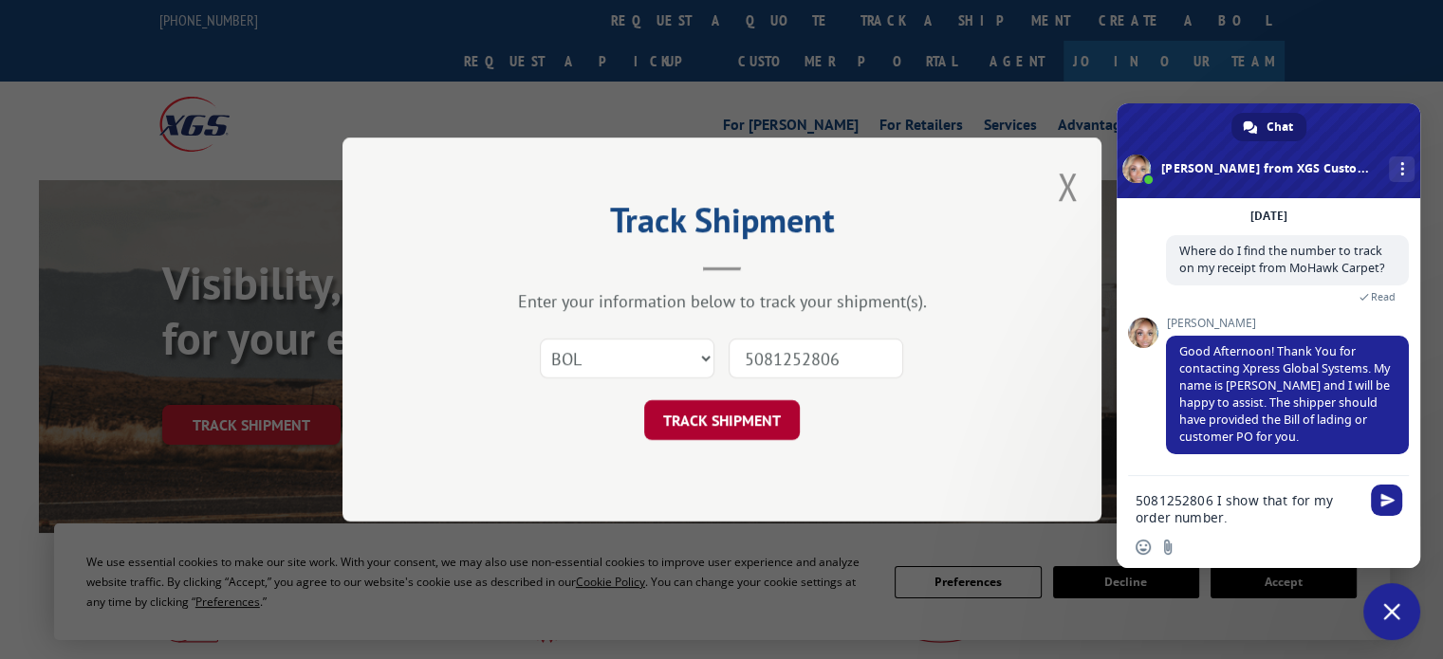
type input "5081252806"
click at [713, 416] on button "TRACK SHIPMENT" at bounding box center [722, 420] width 156 height 40
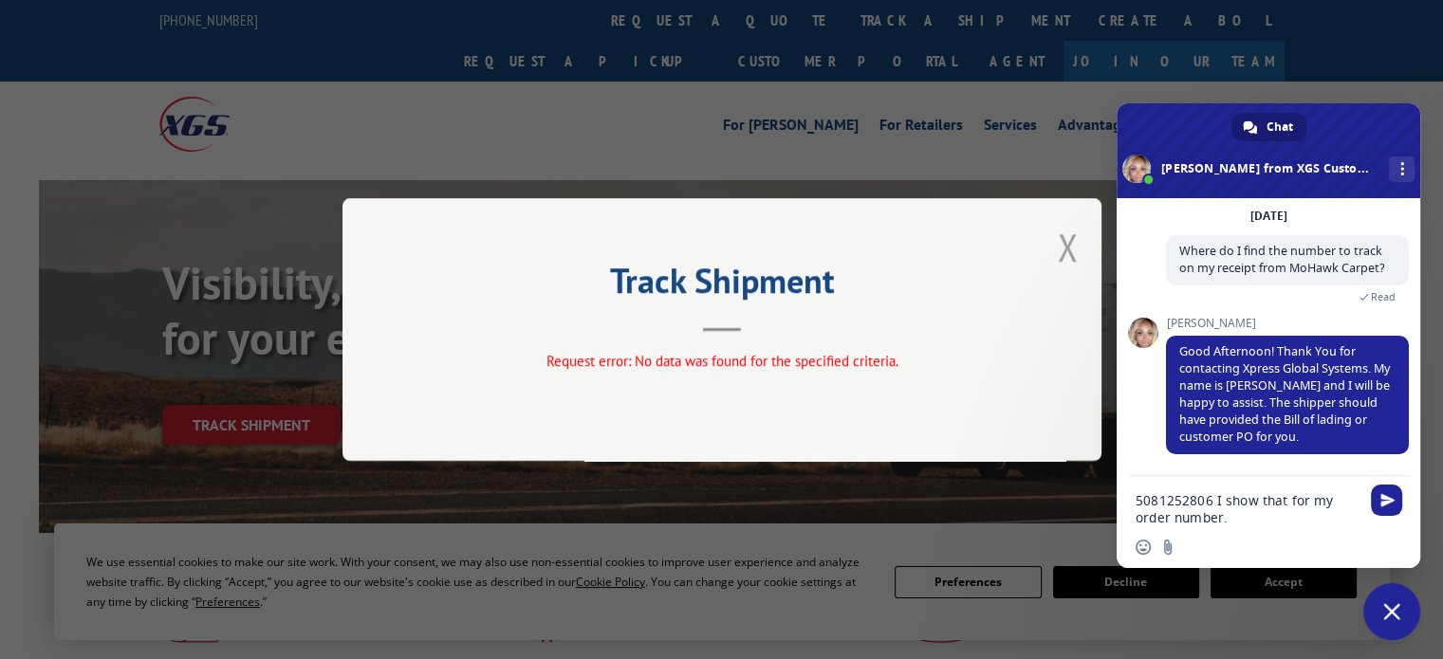
click at [1072, 252] on button "Close modal" at bounding box center [1067, 247] width 21 height 50
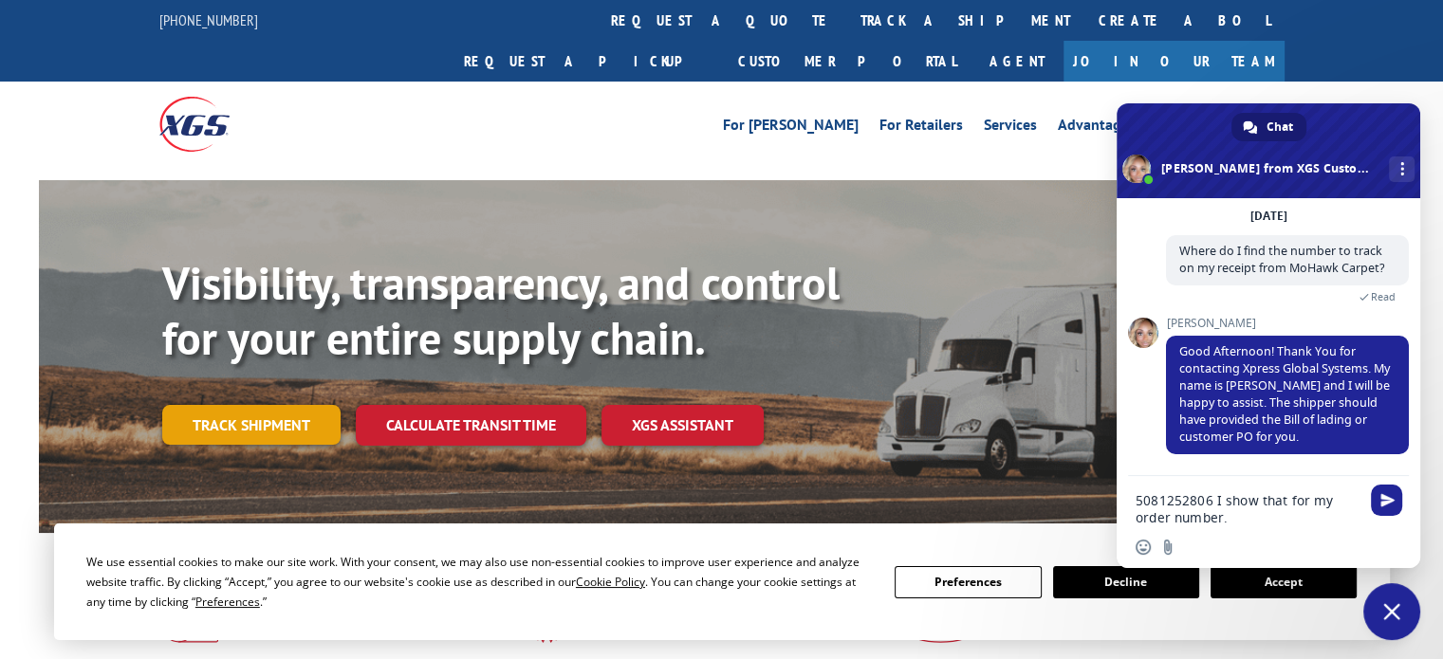
click at [202, 405] on link "Track shipment" at bounding box center [251, 425] width 178 height 40
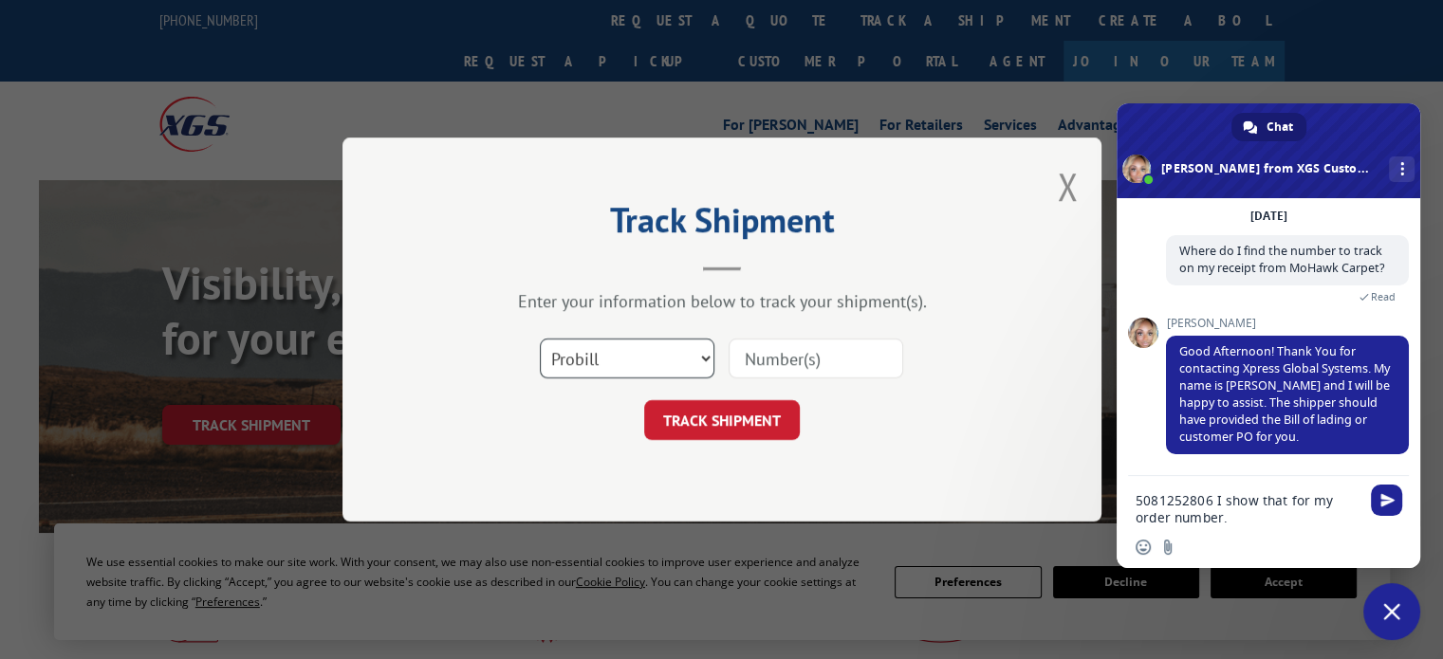
click at [707, 356] on select "Select category... Probill BOL PO" at bounding box center [627, 359] width 175 height 40
select select "po"
click at [540, 339] on select "Select category... Probill BOL PO" at bounding box center [627, 359] width 175 height 40
click at [798, 353] on input at bounding box center [816, 359] width 175 height 40
paste input "5081252806"
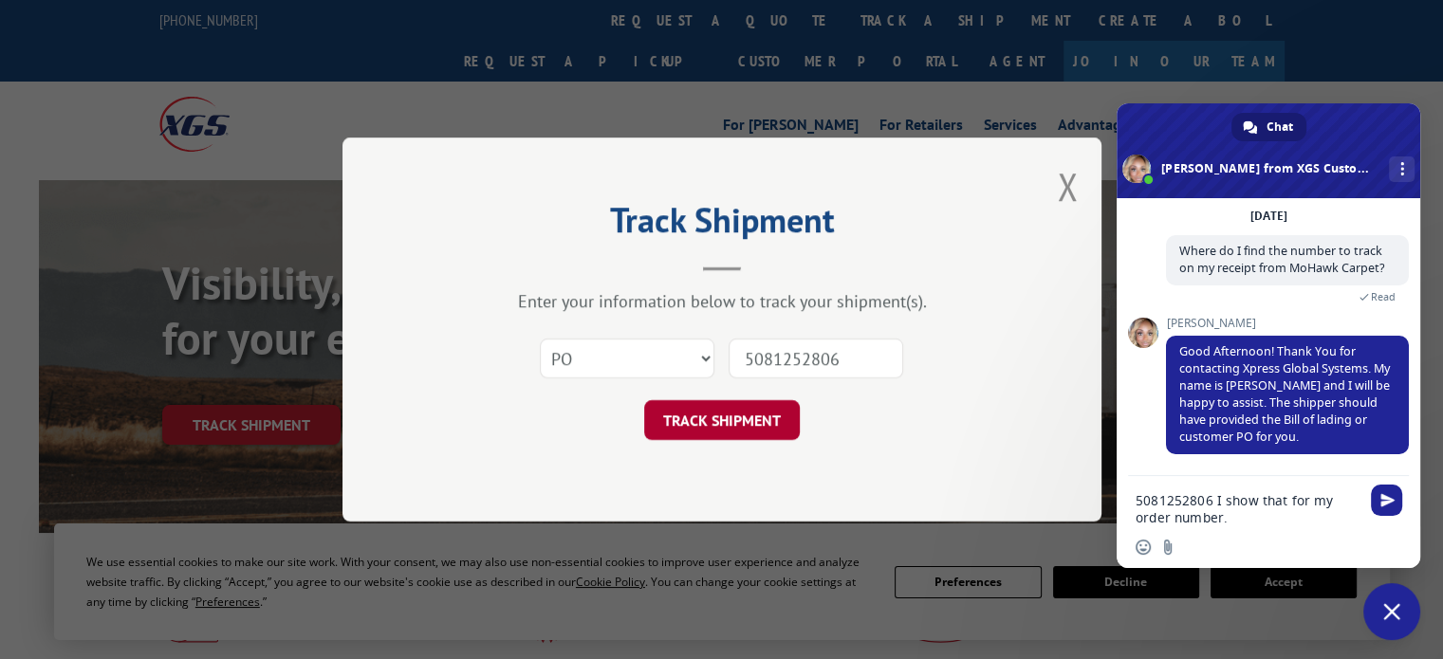
type input "5081252806"
click at [711, 419] on button "TRACK SHIPMENT" at bounding box center [722, 420] width 156 height 40
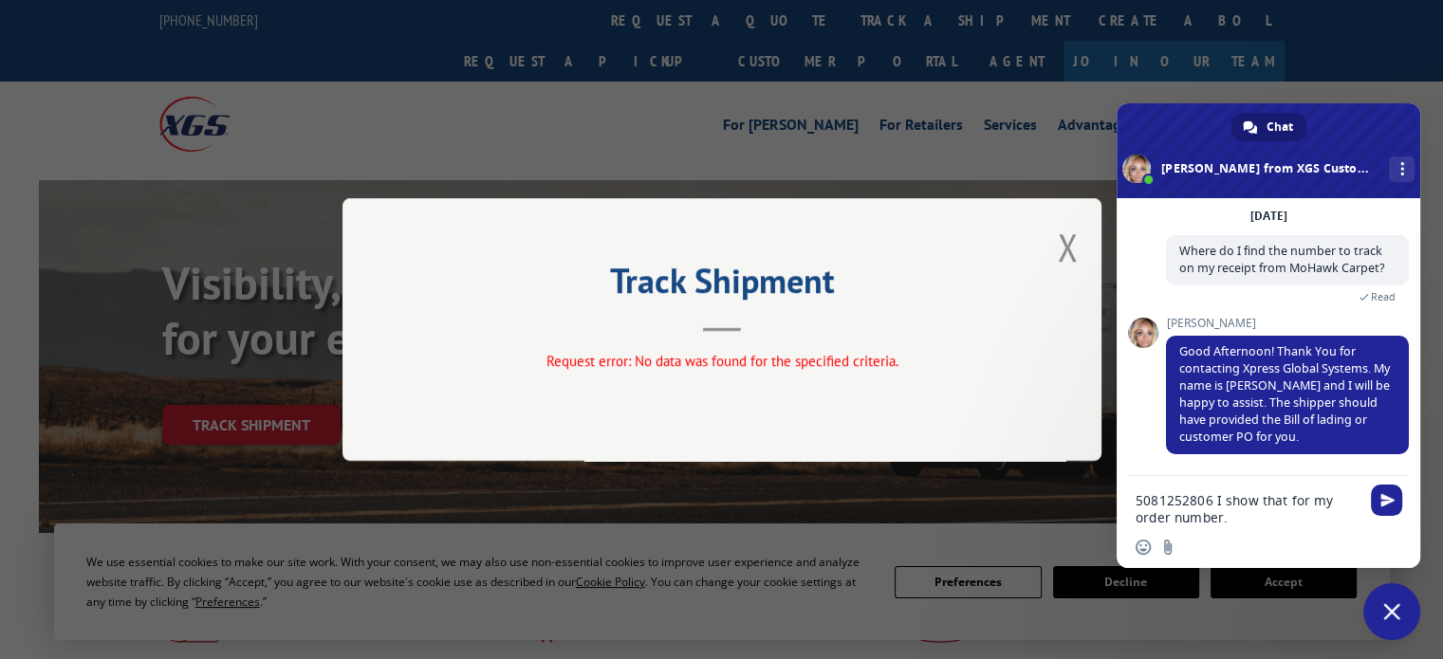
click at [1211, 549] on div "Insert an emoji Send a file" at bounding box center [1269, 547] width 304 height 42
click at [1240, 513] on textarea "5081252806 I show that for my order number." at bounding box center [1247, 509] width 224 height 34
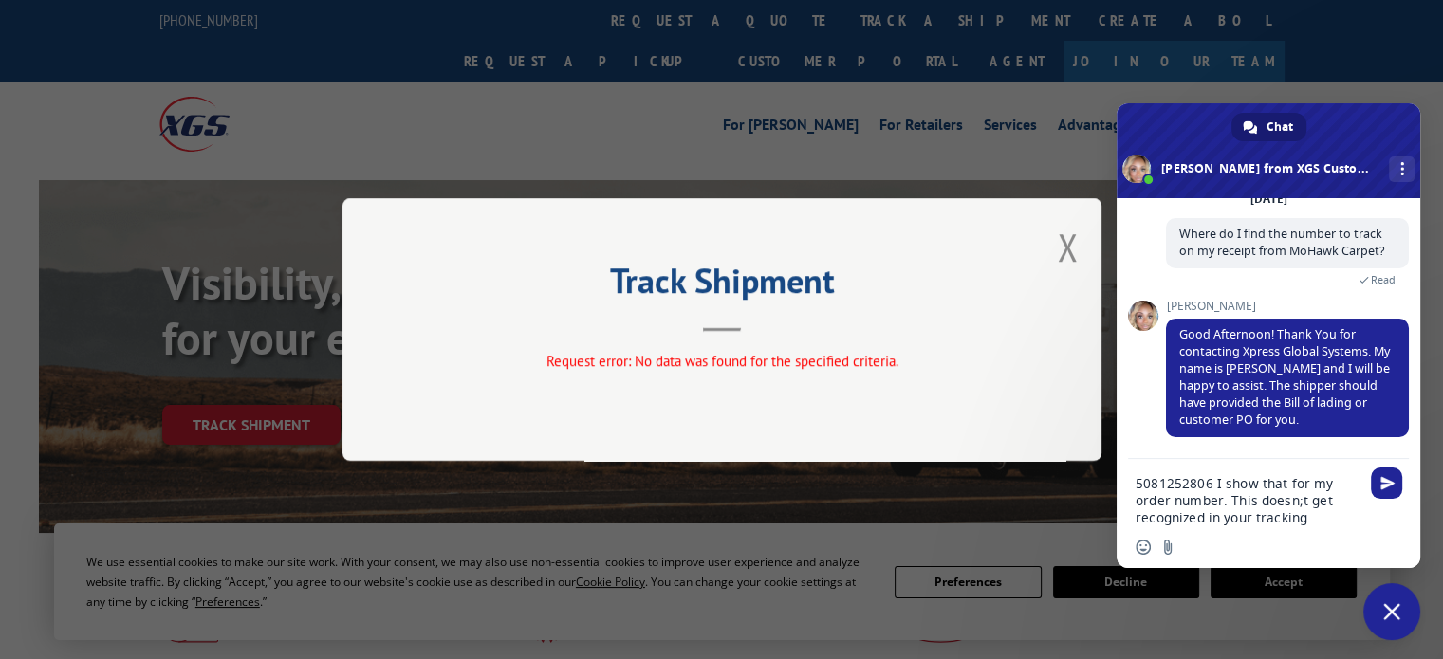
click at [1284, 506] on textarea "5081252806 I show that for my order number. This doesn;t get recognized in your…" at bounding box center [1247, 500] width 224 height 51
type textarea "5081252806 I show that for my order number. This doesn't get recognized in your…"
click at [1390, 487] on span "Send" at bounding box center [1387, 483] width 14 height 14
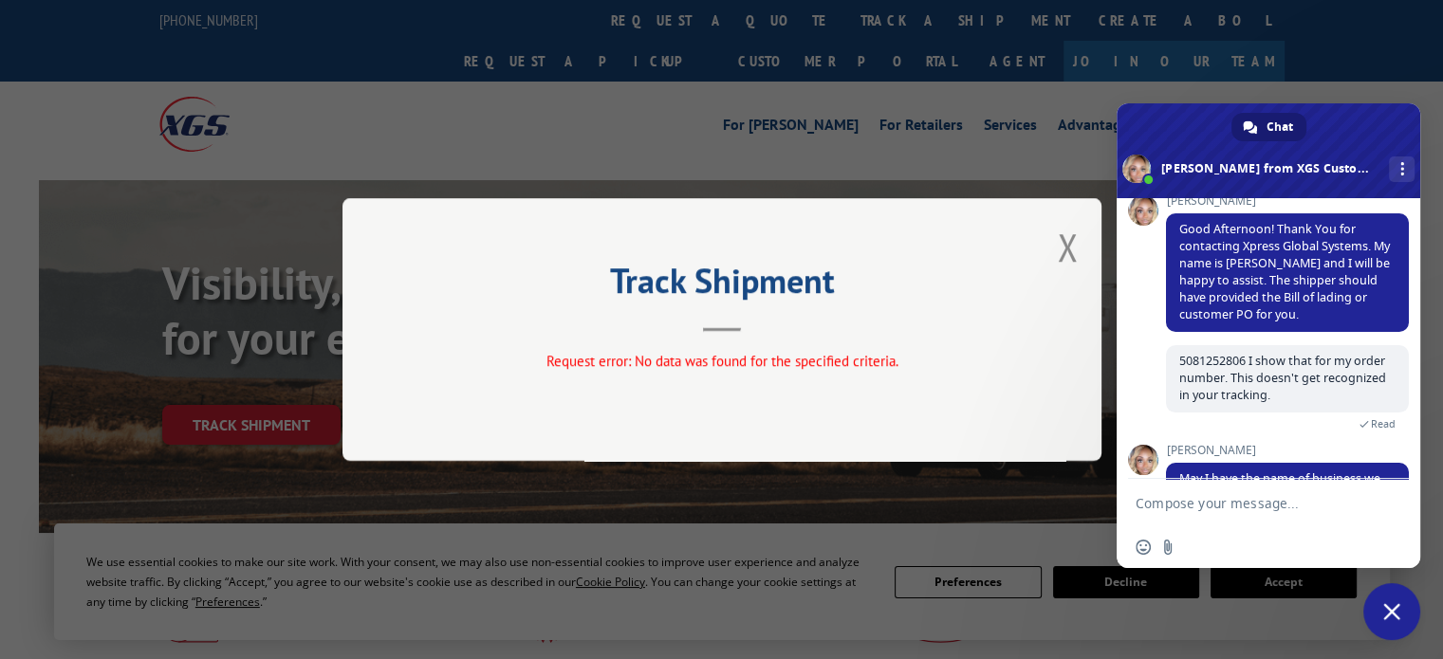
scroll to position [266, 0]
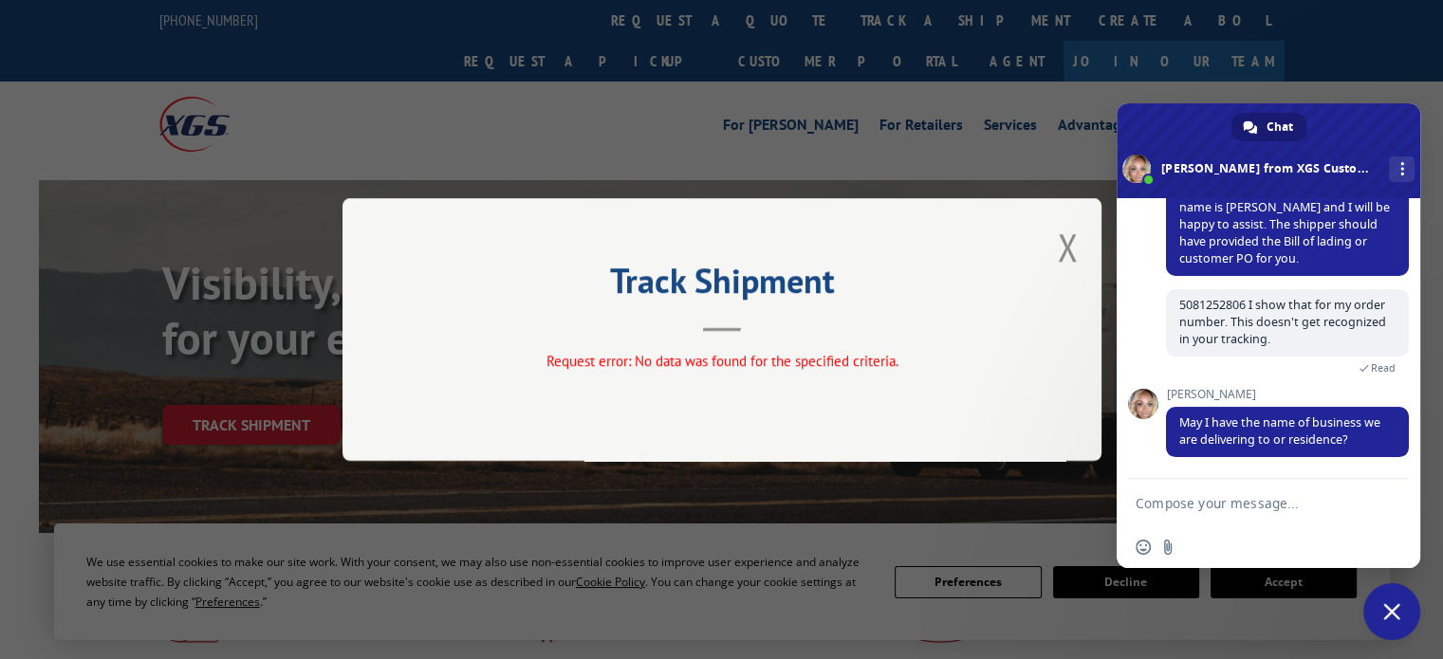
click at [1191, 503] on textarea "Compose your message..." at bounding box center [1247, 503] width 224 height 17
type textarea "[PERSON_NAME] Enterprise Inc"
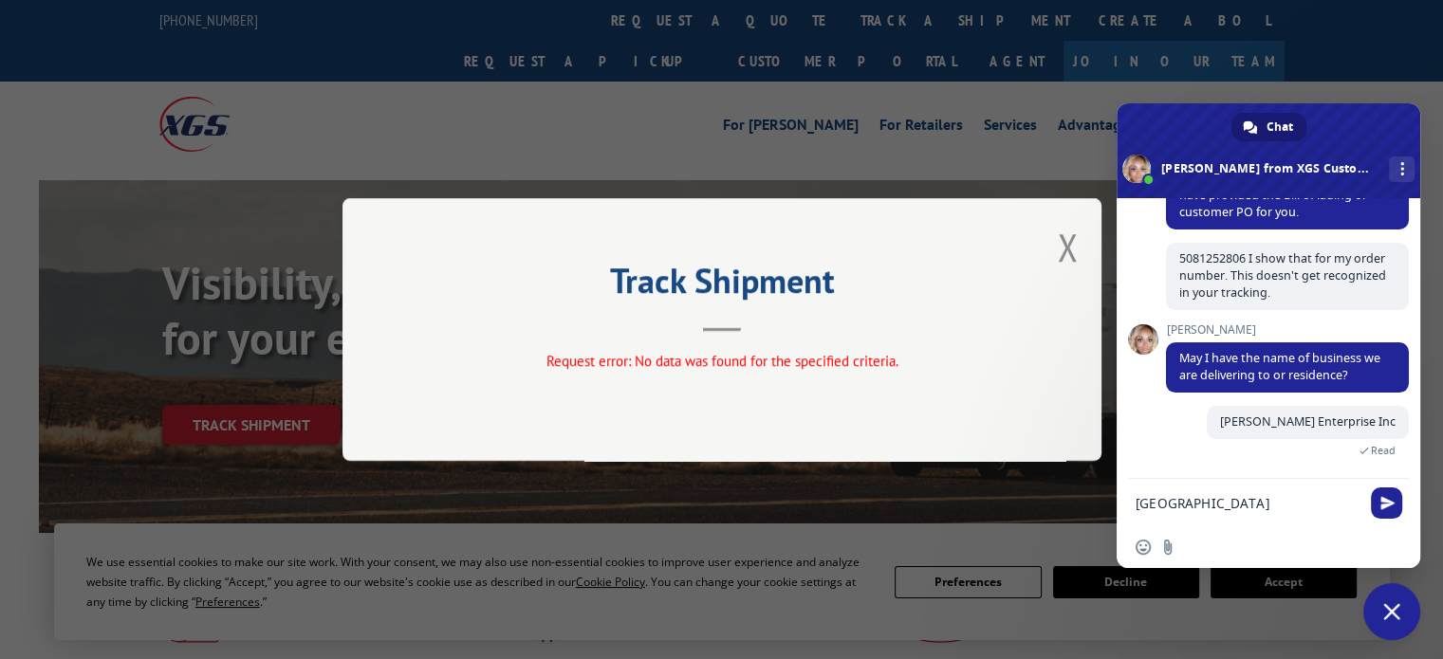
scroll to position [0, 105]
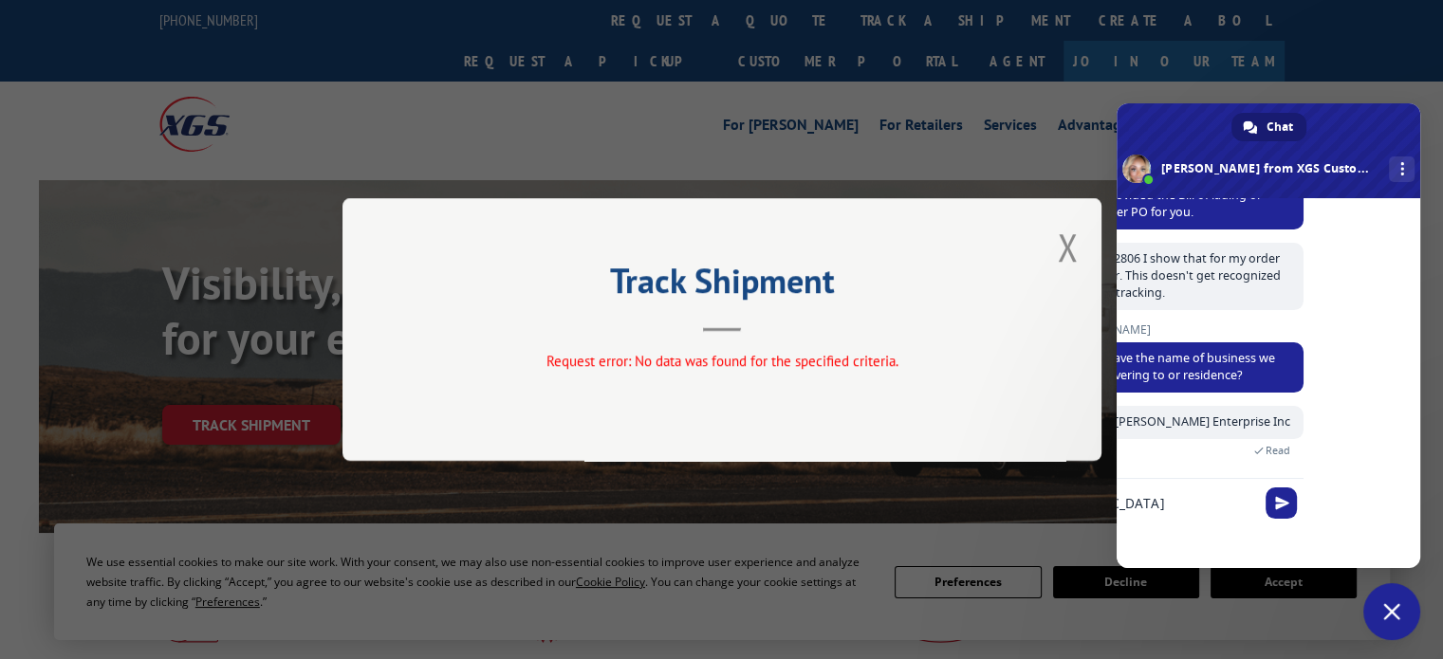
type textarea "[GEOGRAPHIC_DATA][PERSON_NAME]"
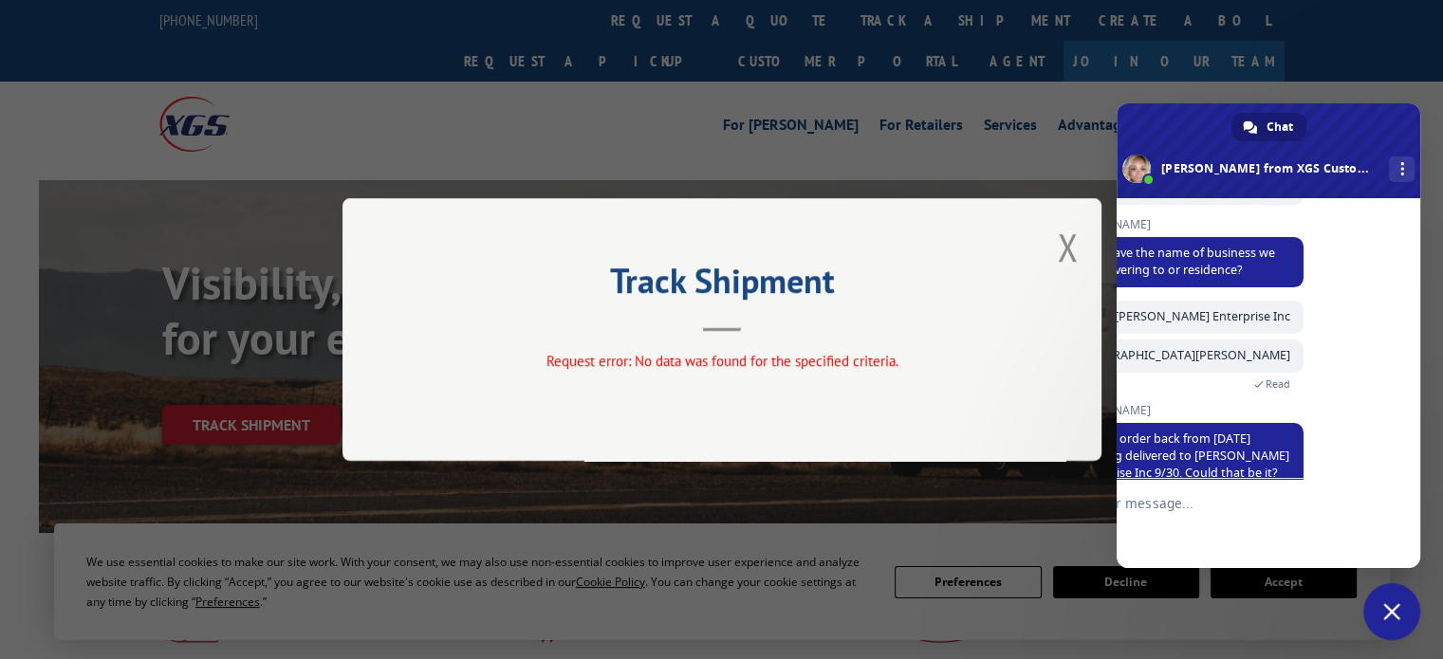
scroll to position [472, 0]
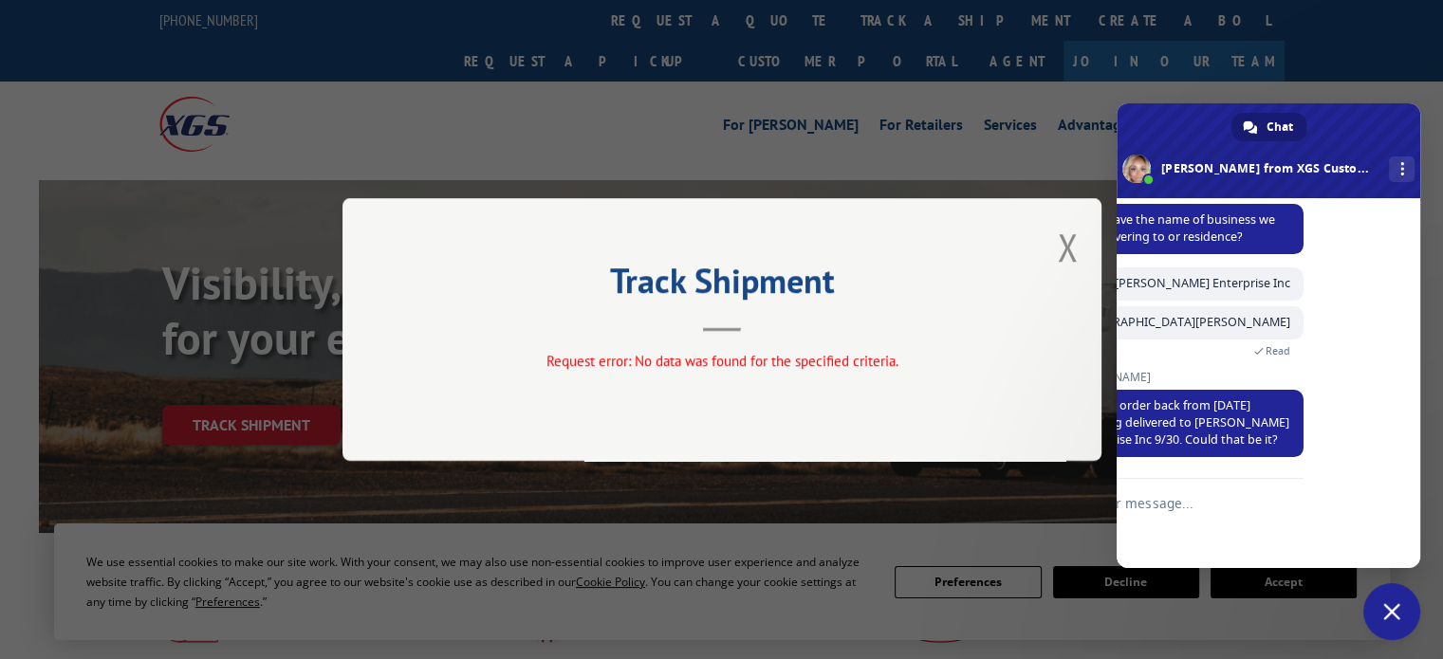
drag, startPoint x: 1267, startPoint y: 563, endPoint x: 1165, endPoint y: 557, distance: 102.7
click at [1165, 557] on div "Insert an emoji Send a file" at bounding box center [1163, 547] width 304 height 42
drag, startPoint x: 1163, startPoint y: 557, endPoint x: 1328, endPoint y: 583, distance: 167.2
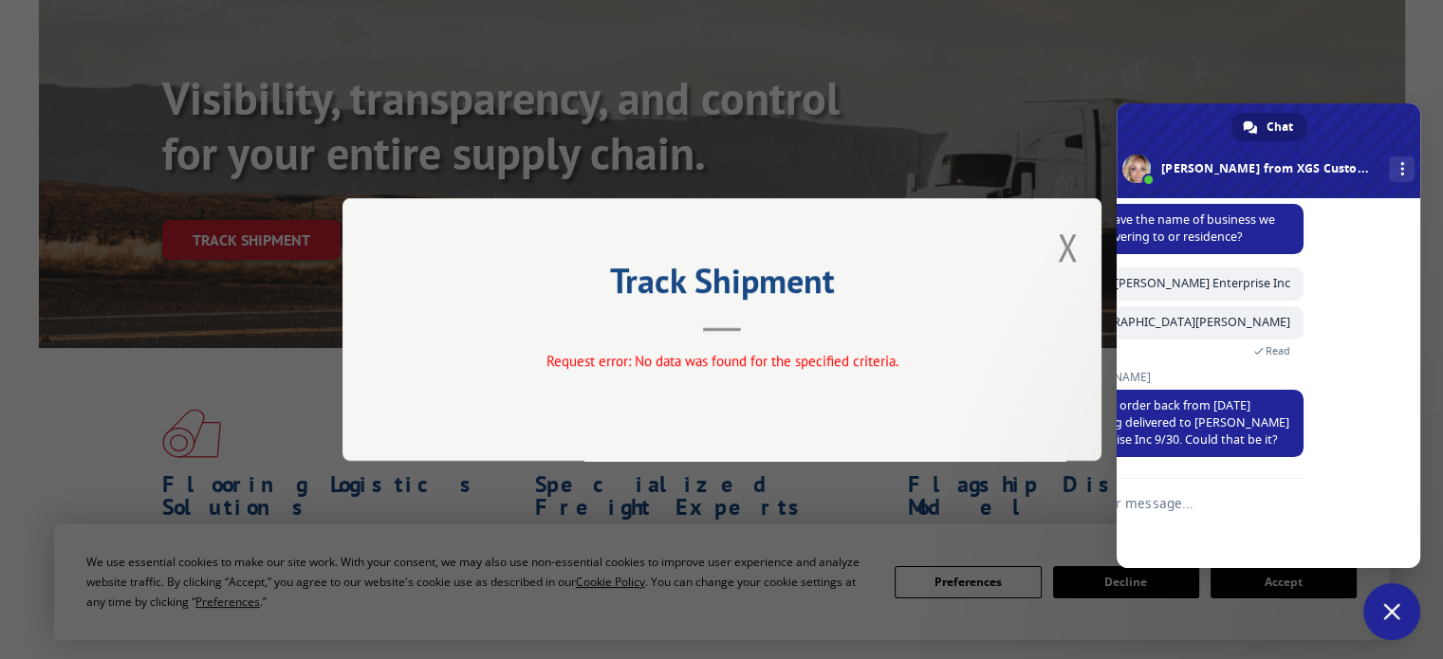
scroll to position [190, 0]
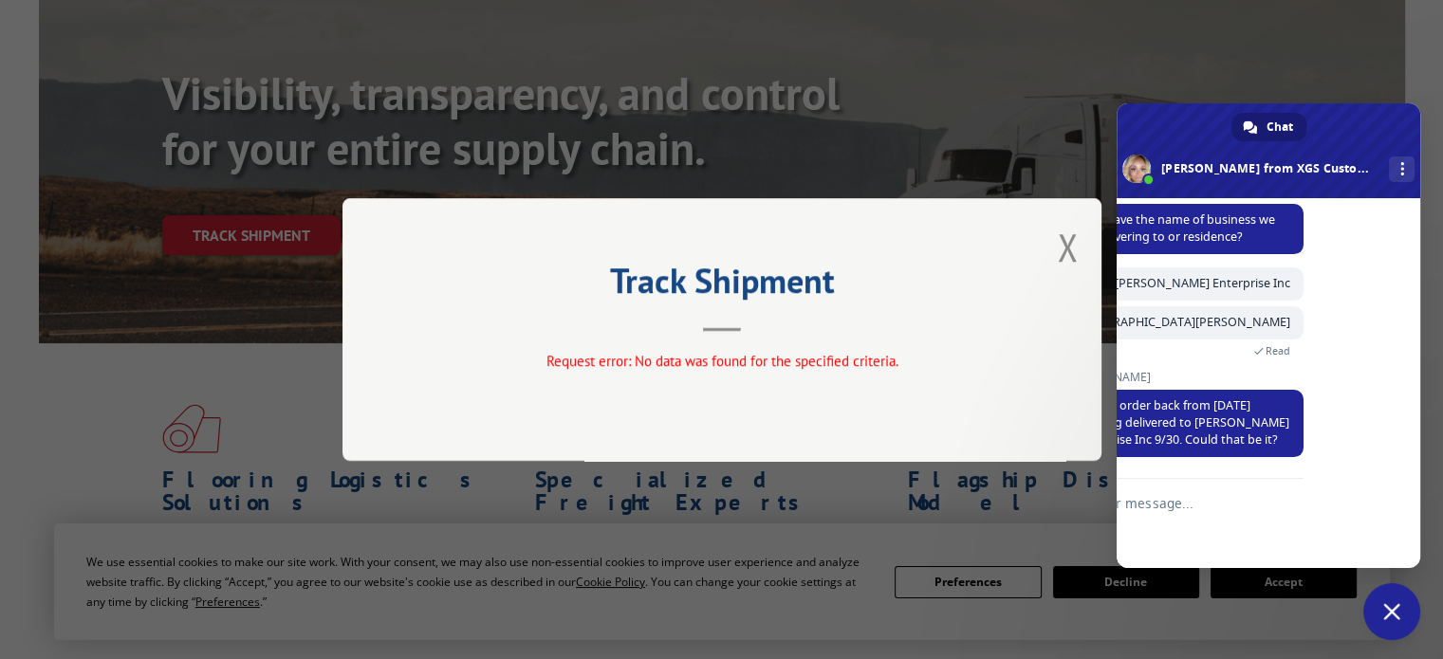
click at [1357, 363] on div "XGS Customer Support How can we be of help? [DATE] Where do I find the number t…" at bounding box center [1269, 383] width 304 height 370
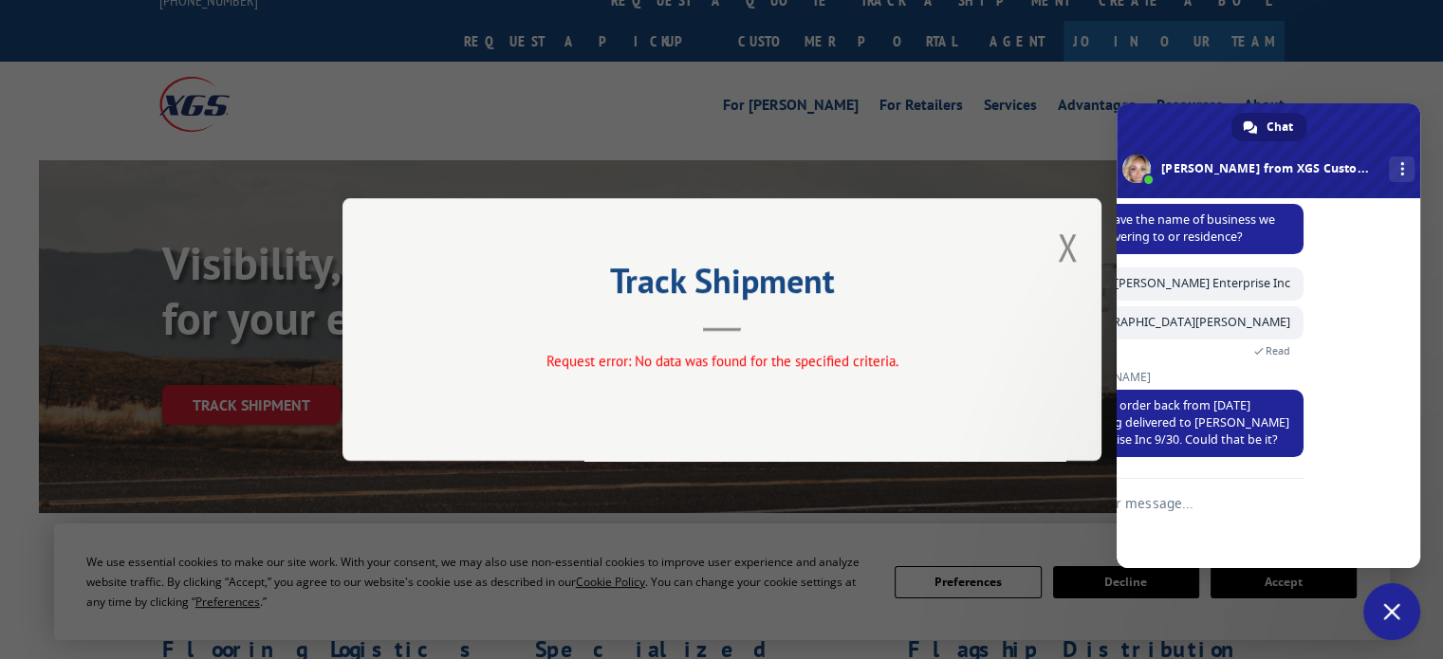
scroll to position [0, 0]
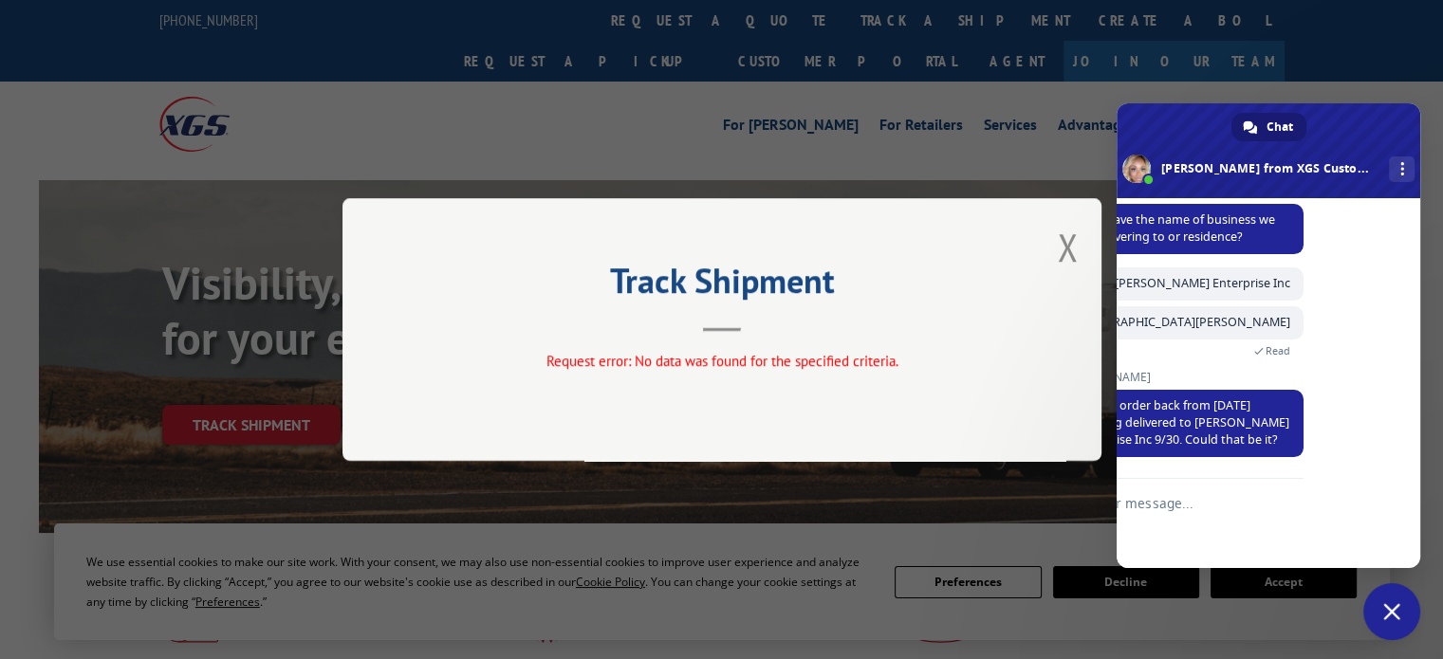
click at [1172, 513] on form at bounding box center [1142, 504] width 224 height 51
click at [1167, 497] on textarea "Compose your message..." at bounding box center [1142, 503] width 224 height 17
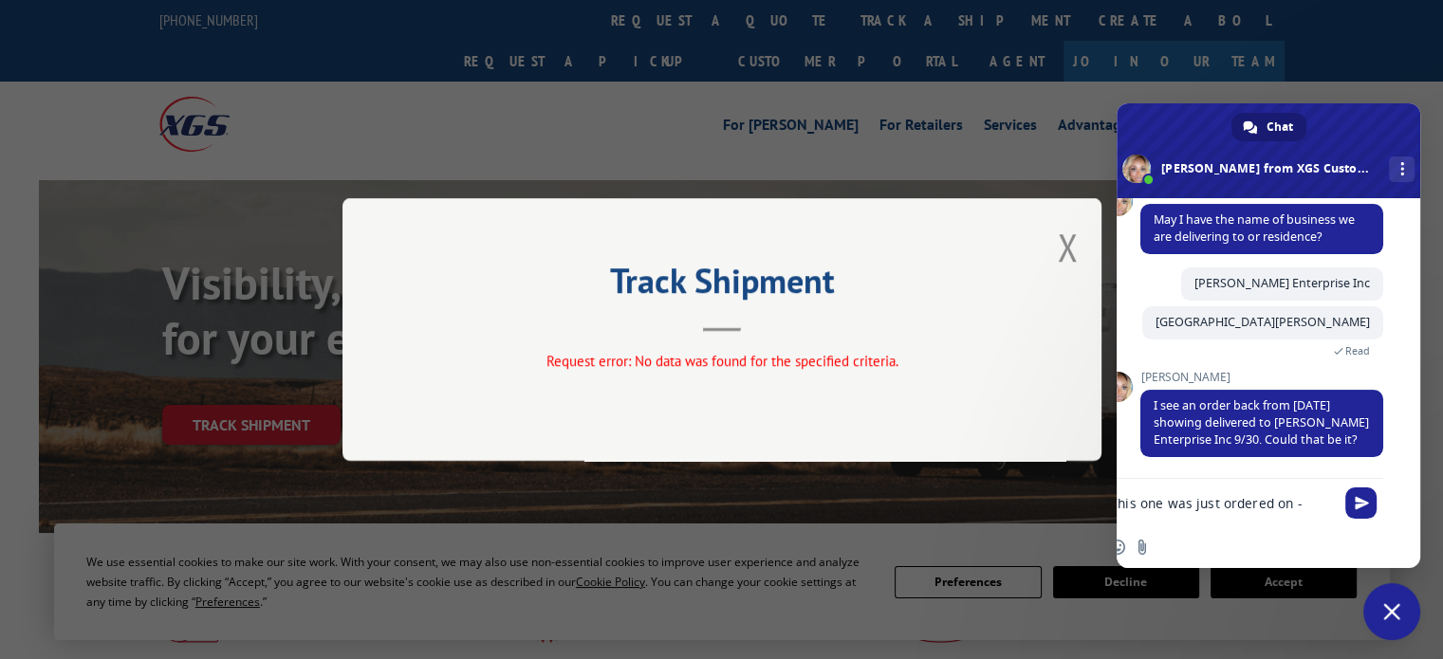
scroll to position [0, 19]
click at [1303, 506] on textarea "This one was just ordered on -" at bounding box center [1229, 503] width 224 height 17
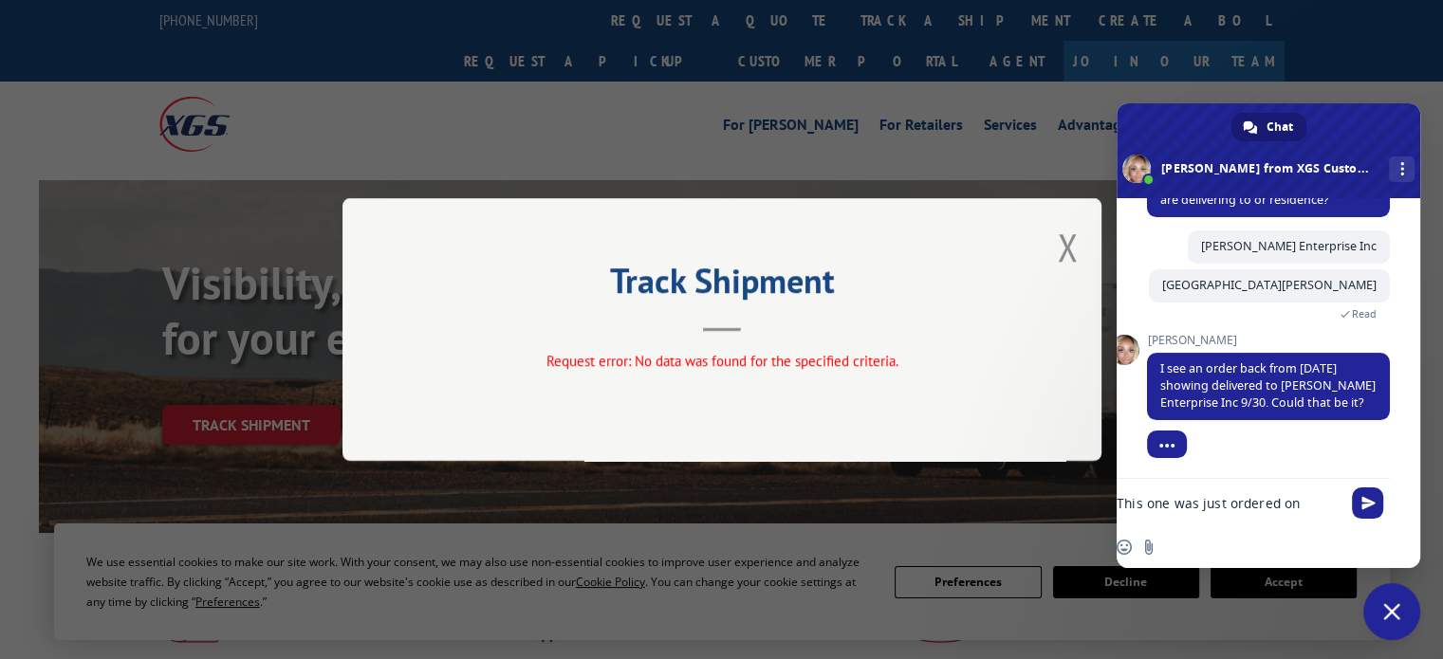
scroll to position [509, 0]
type textarea "This one was just ordered on 10-9"
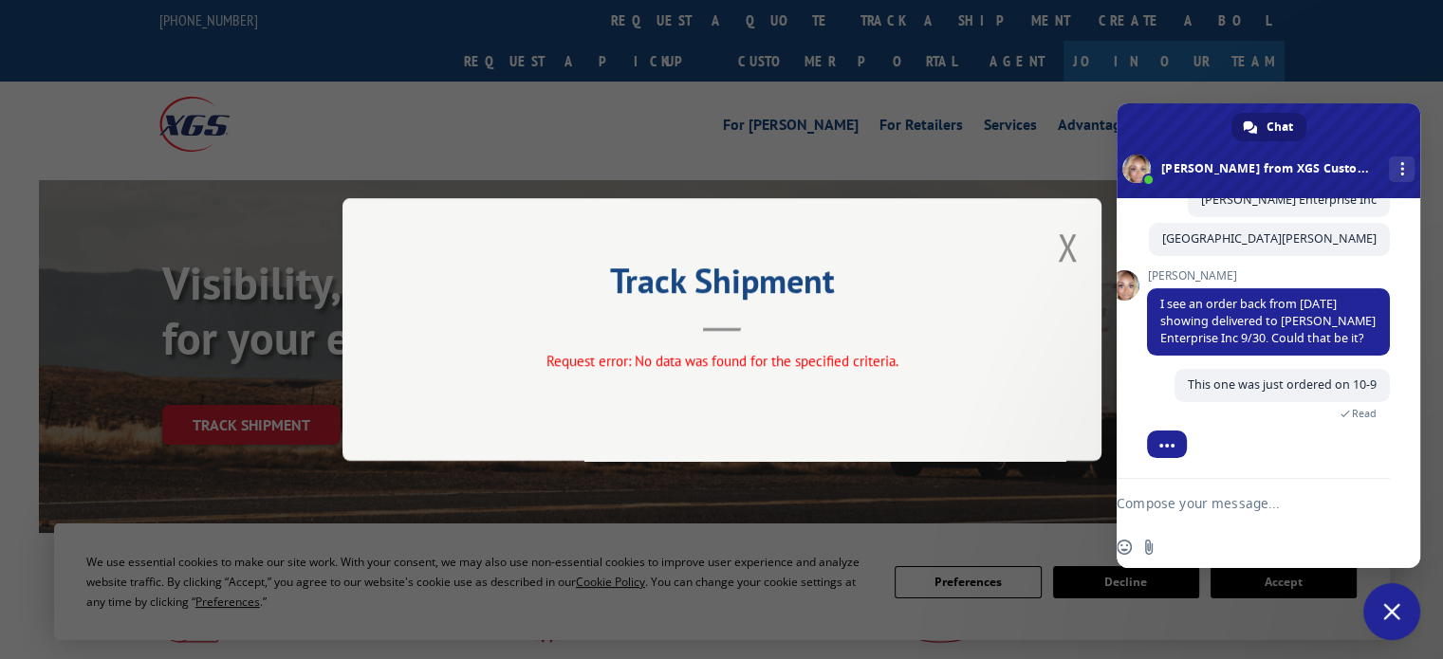
scroll to position [622, 0]
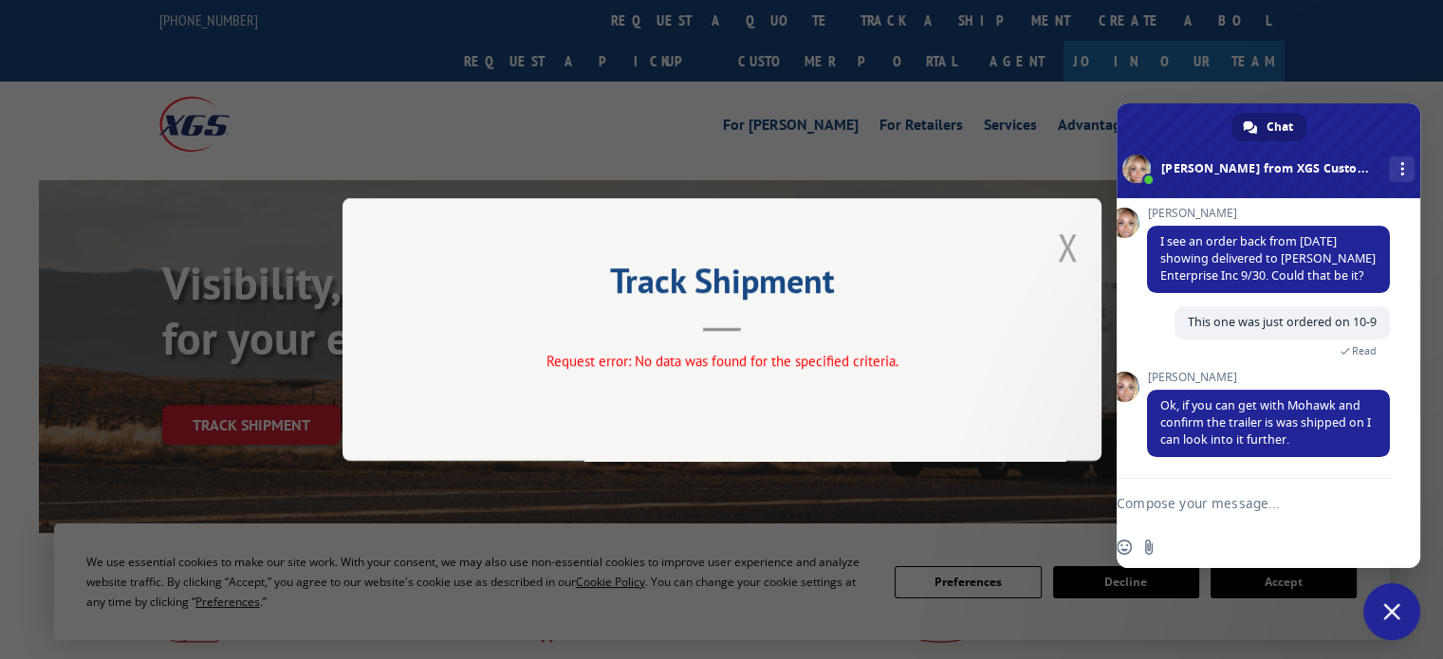
click at [1065, 251] on button "Close modal" at bounding box center [1067, 247] width 21 height 50
